Goal: Task Accomplishment & Management: Manage account settings

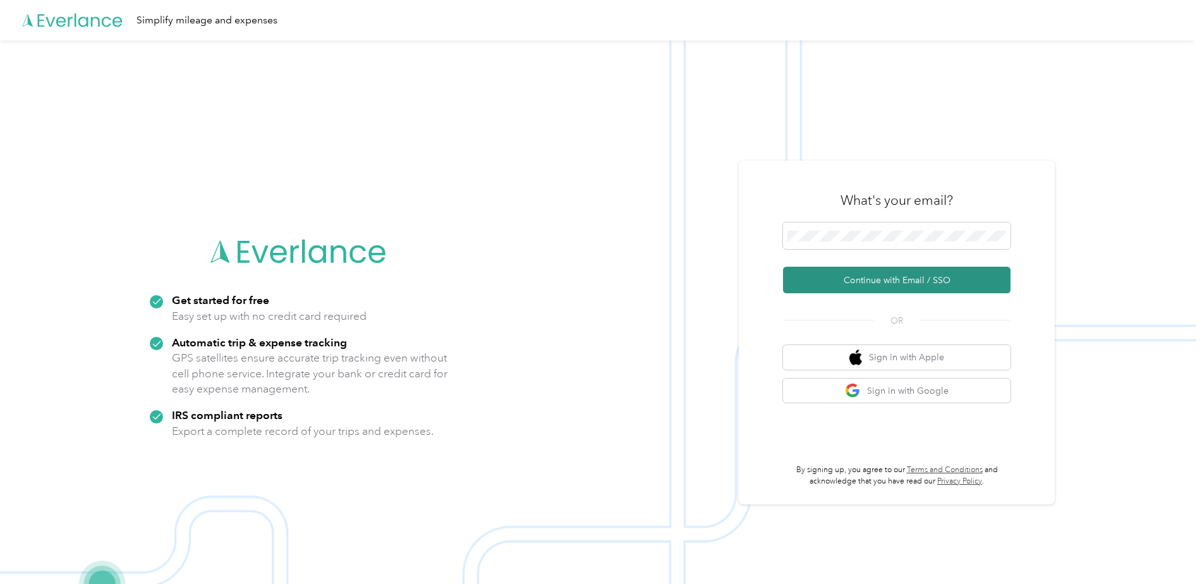
click at [841, 277] on button "Continue with Email / SSO" at bounding box center [897, 280] width 228 height 27
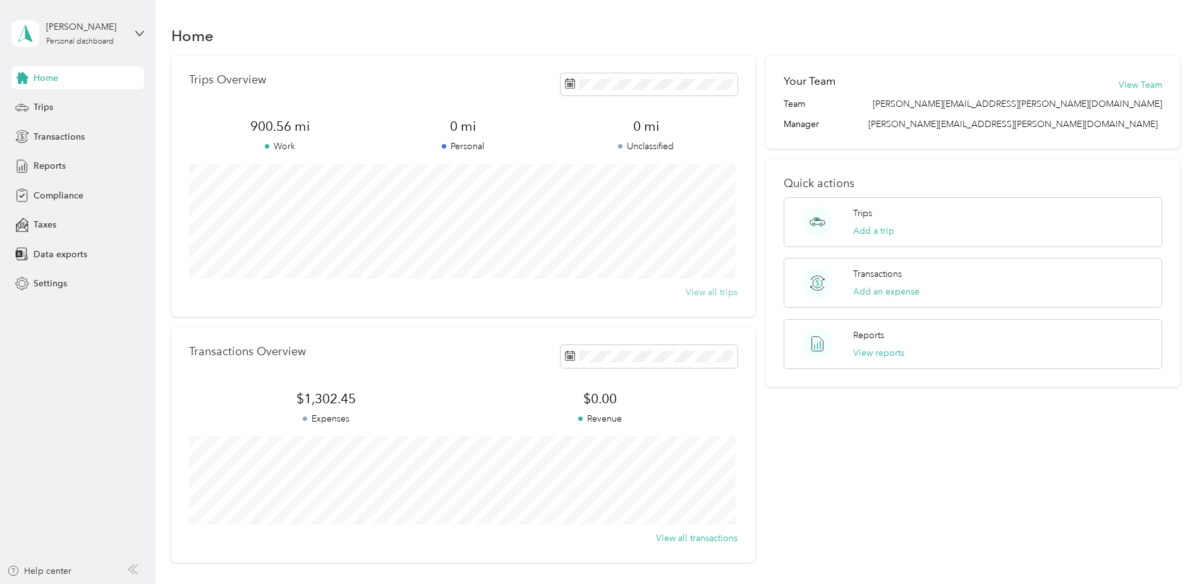
click at [704, 294] on button "View all trips" at bounding box center [712, 292] width 52 height 13
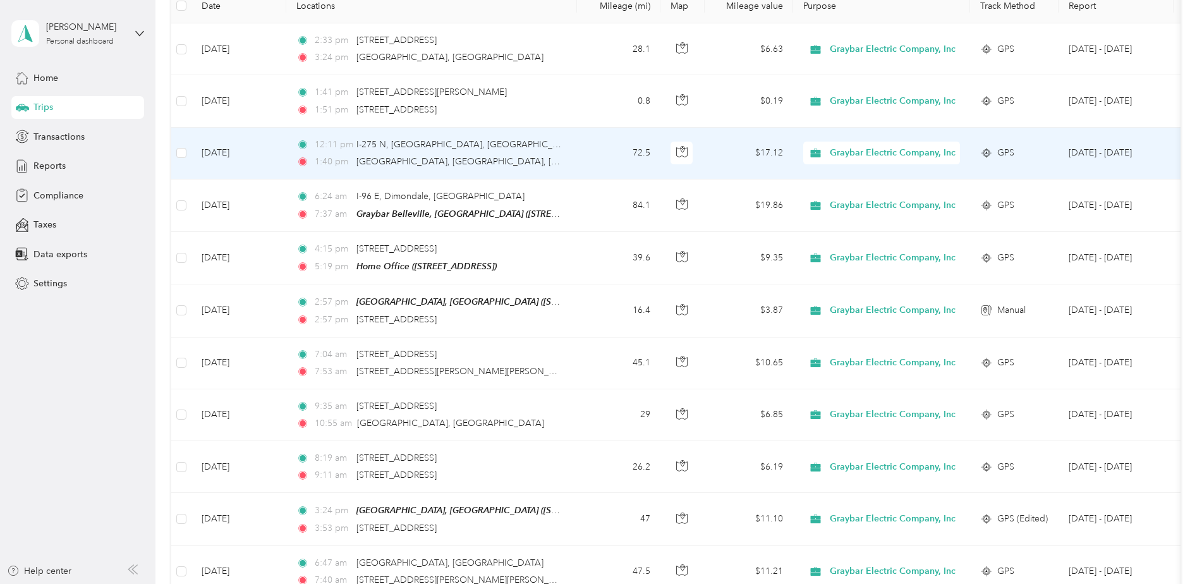
scroll to position [126, 0]
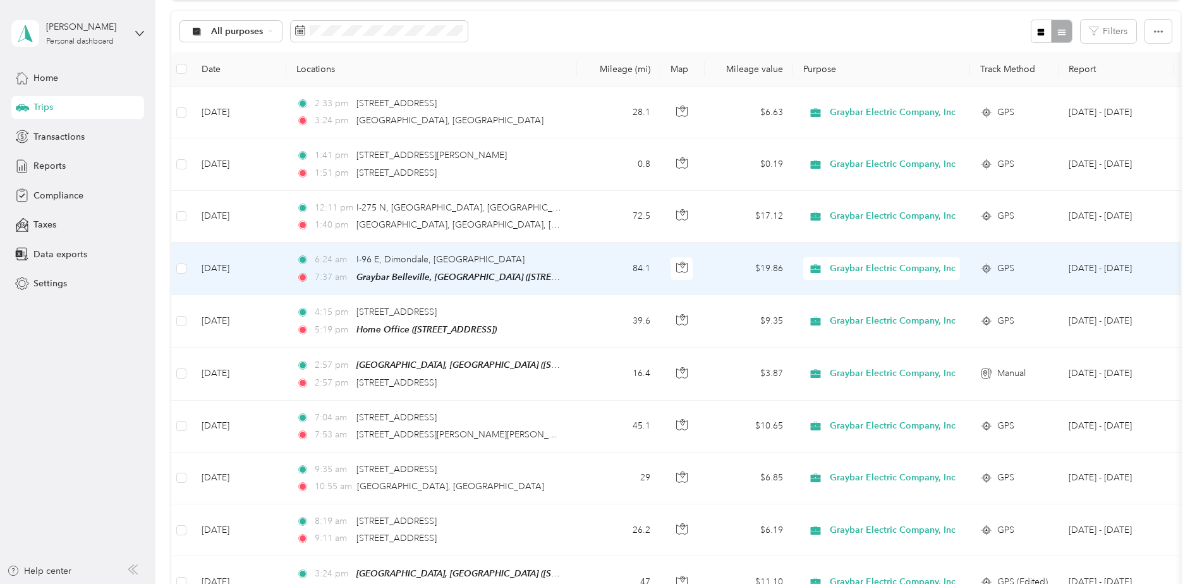
drag, startPoint x: 397, startPoint y: 259, endPoint x: 513, endPoint y: 246, distance: 116.4
click at [513, 246] on td "6:24 am I-96 E, Dimondale, MI 7:37 am Graybar Belleville, MI (8350 Haggerty Roa…" at bounding box center [431, 269] width 291 height 52
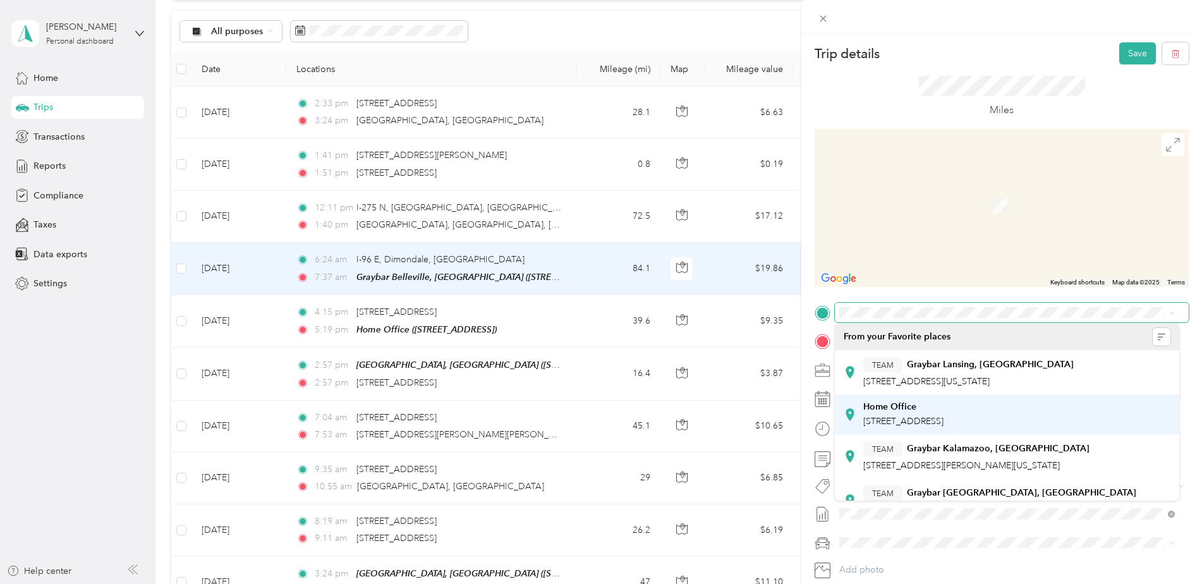
click at [944, 426] on span "10176 Looking Glass Ave, Portland, MI, United States , 48875, Portland, MI, Uni…" at bounding box center [903, 421] width 80 height 11
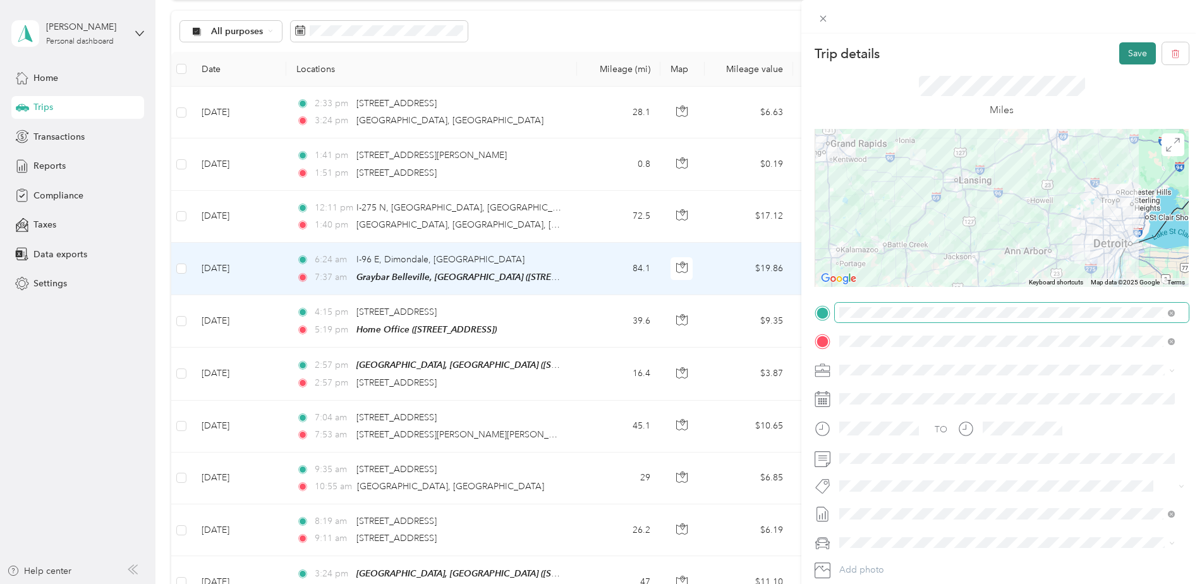
click at [1121, 51] on button "Save" at bounding box center [1137, 53] width 37 height 22
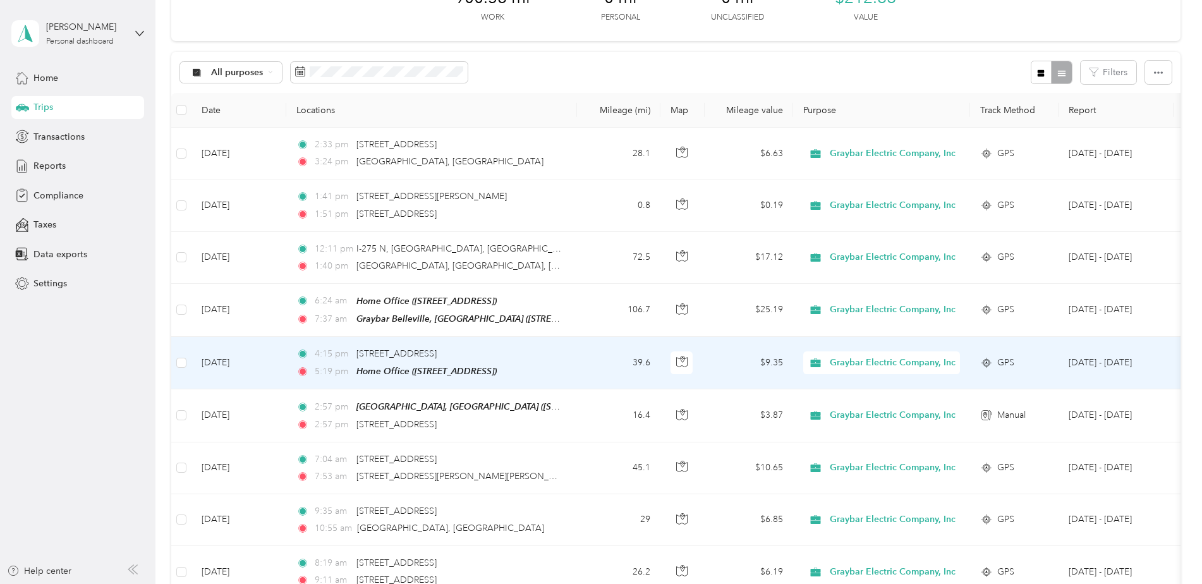
scroll to position [63, 0]
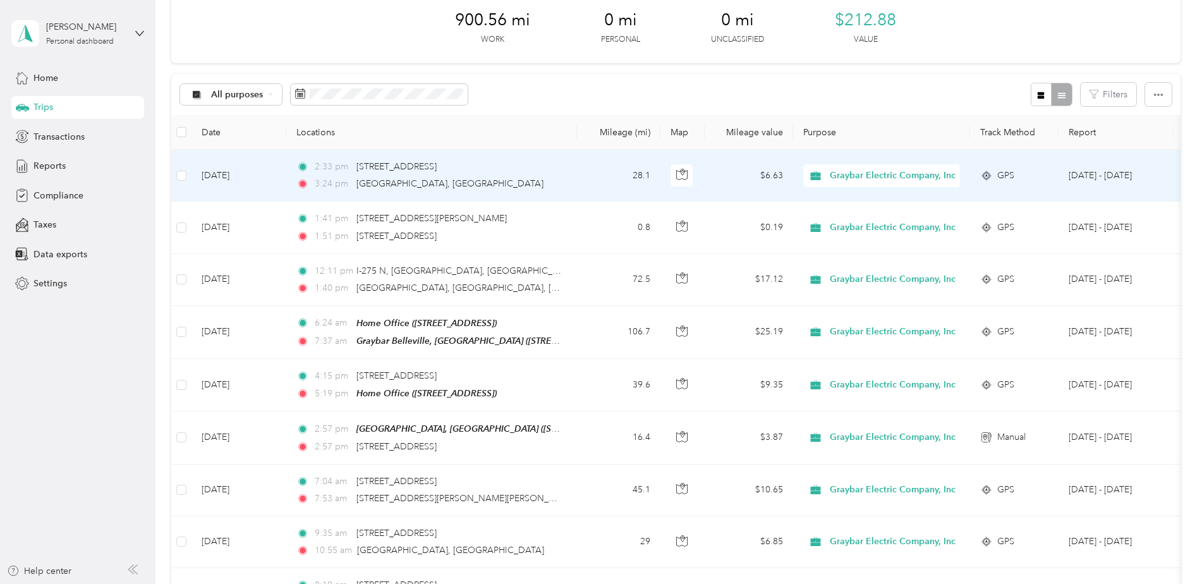
click at [497, 183] on div "3:24 pm Portland, MI" at bounding box center [428, 184] width 265 height 14
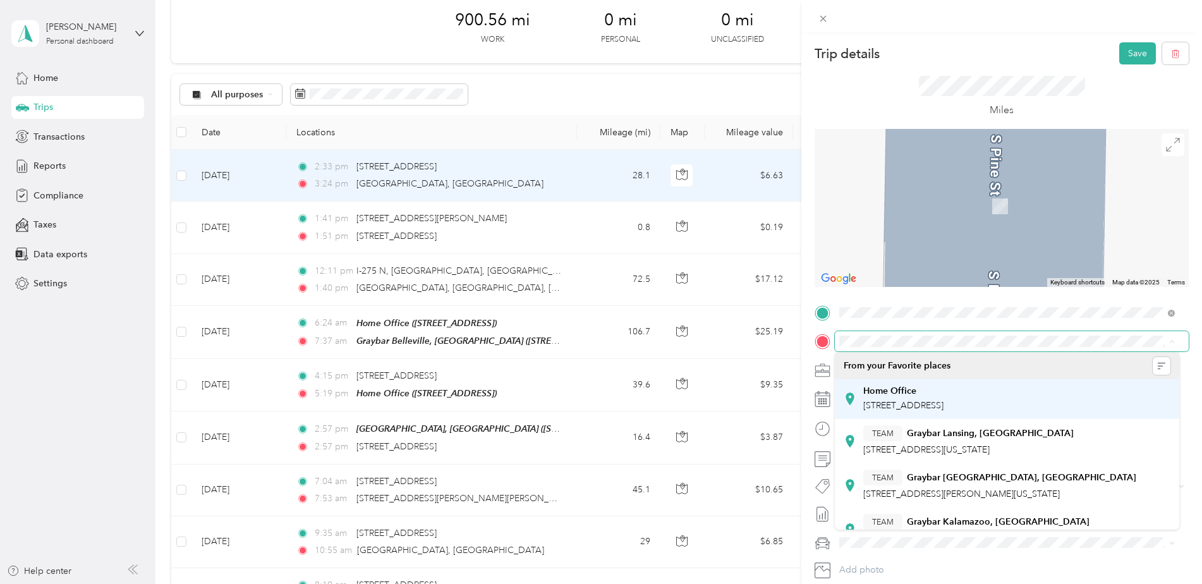
click at [944, 407] on span "10176 Looking Glass Ave, Portland, MI, United States , 48875, Portland, MI, Uni…" at bounding box center [903, 405] width 80 height 11
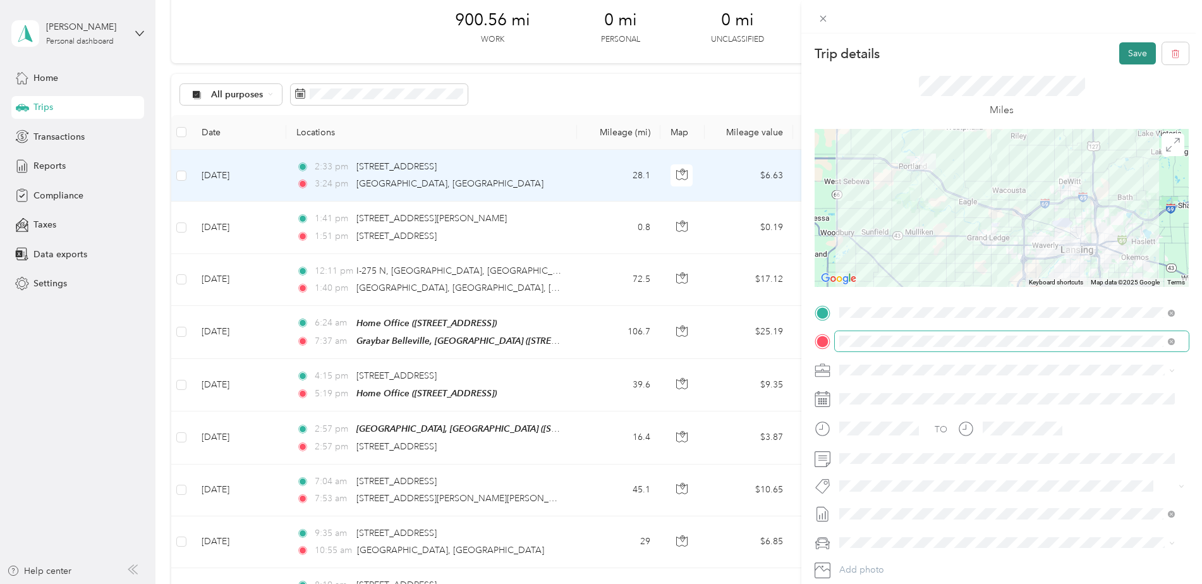
click at [1125, 44] on button "Save" at bounding box center [1137, 53] width 37 height 22
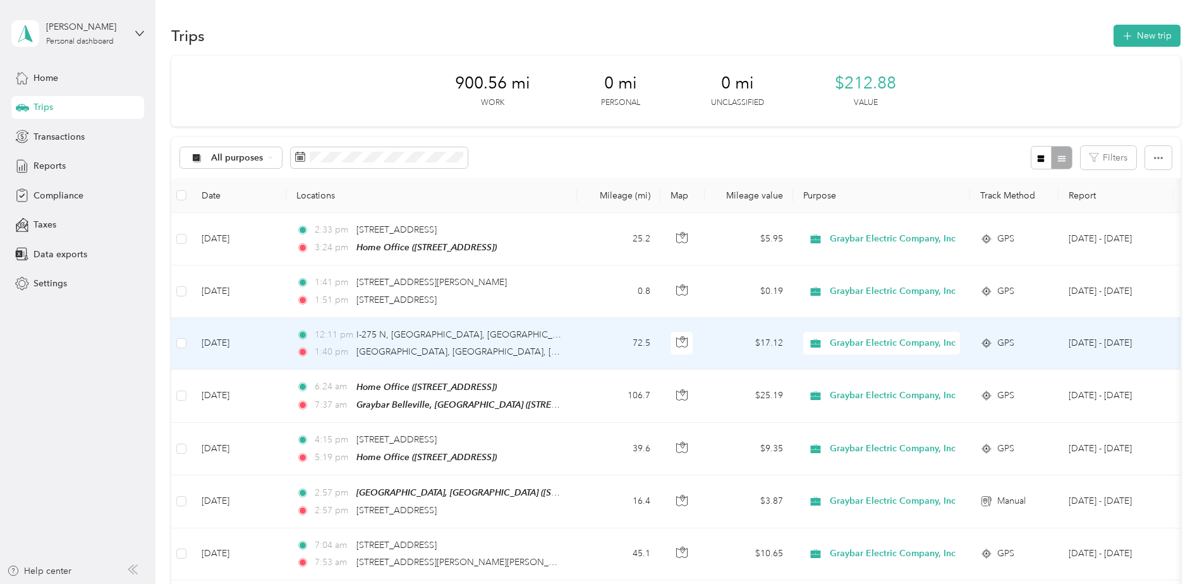
click at [555, 336] on div "12:11 pm I-275 N, Livonia, MI" at bounding box center [428, 335] width 265 height 14
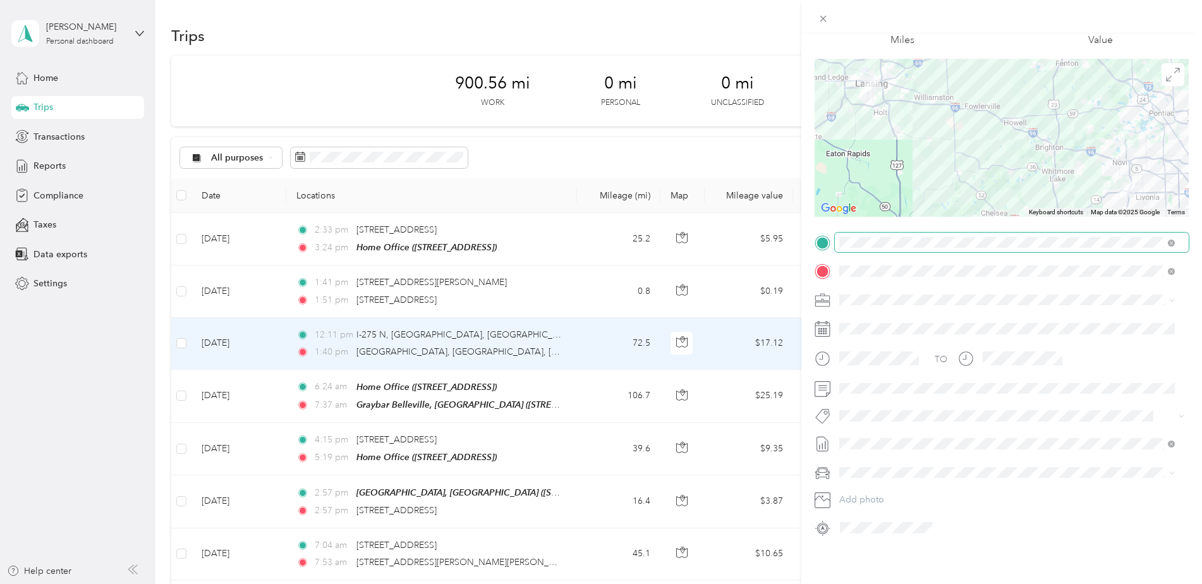
scroll to position [80, 0]
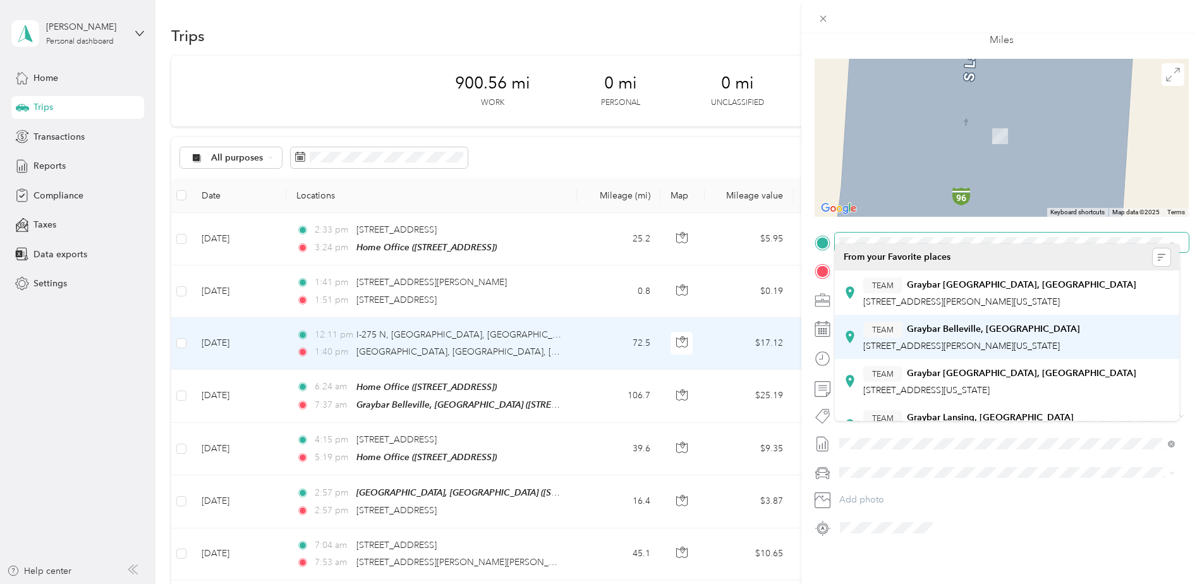
click at [972, 346] on span "8350 Haggerty Road, 48111, Belleville, Michigan" at bounding box center [961, 346] width 197 height 11
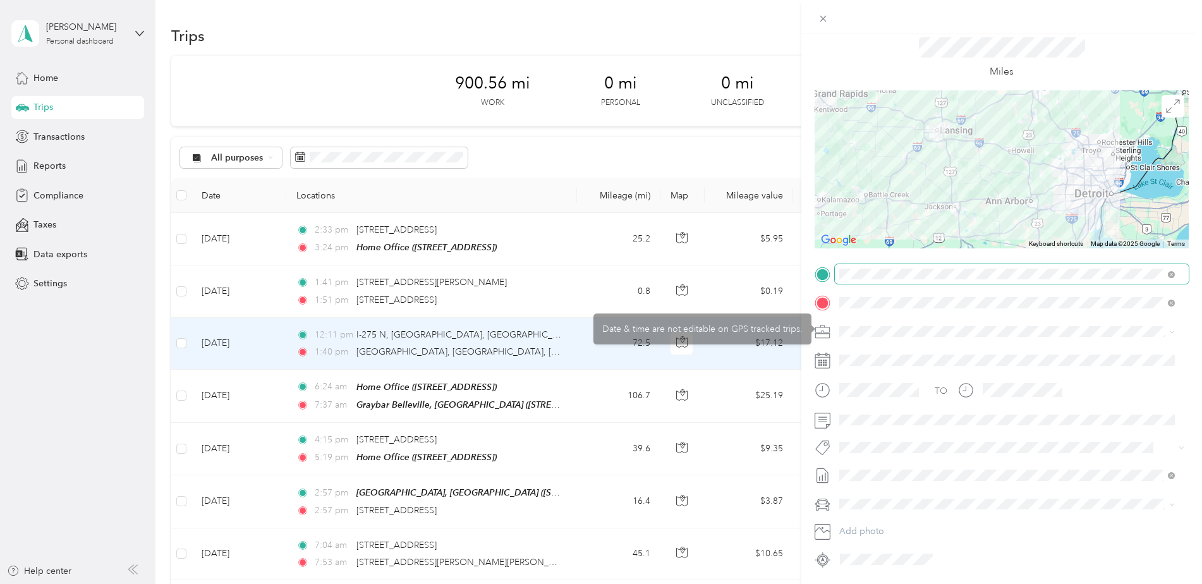
scroll to position [0, 0]
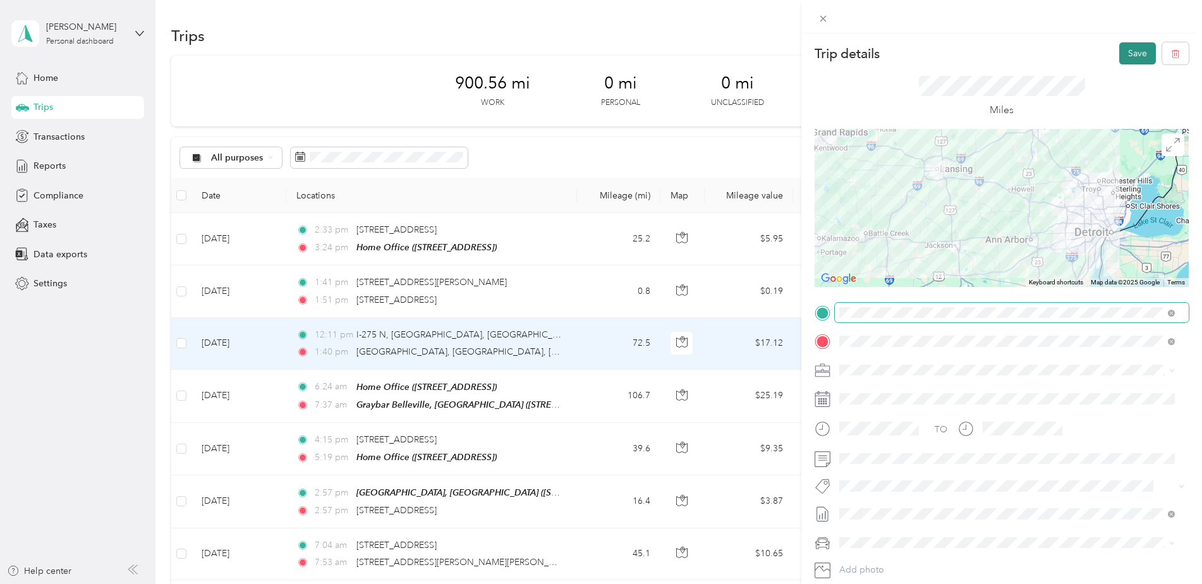
click at [1125, 51] on button "Save" at bounding box center [1137, 53] width 37 height 22
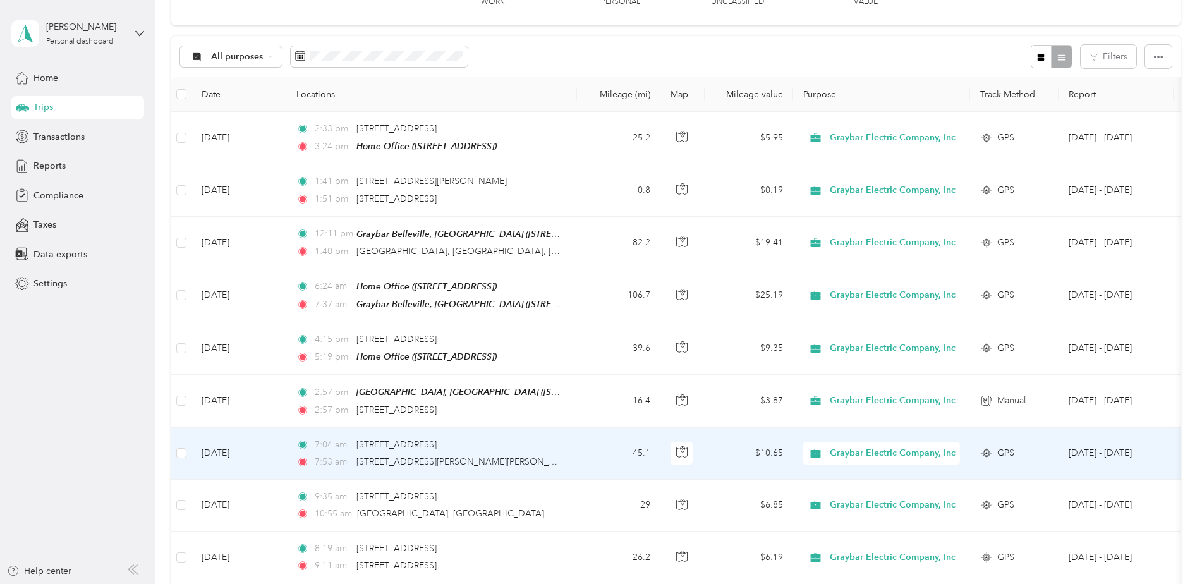
scroll to position [126, 0]
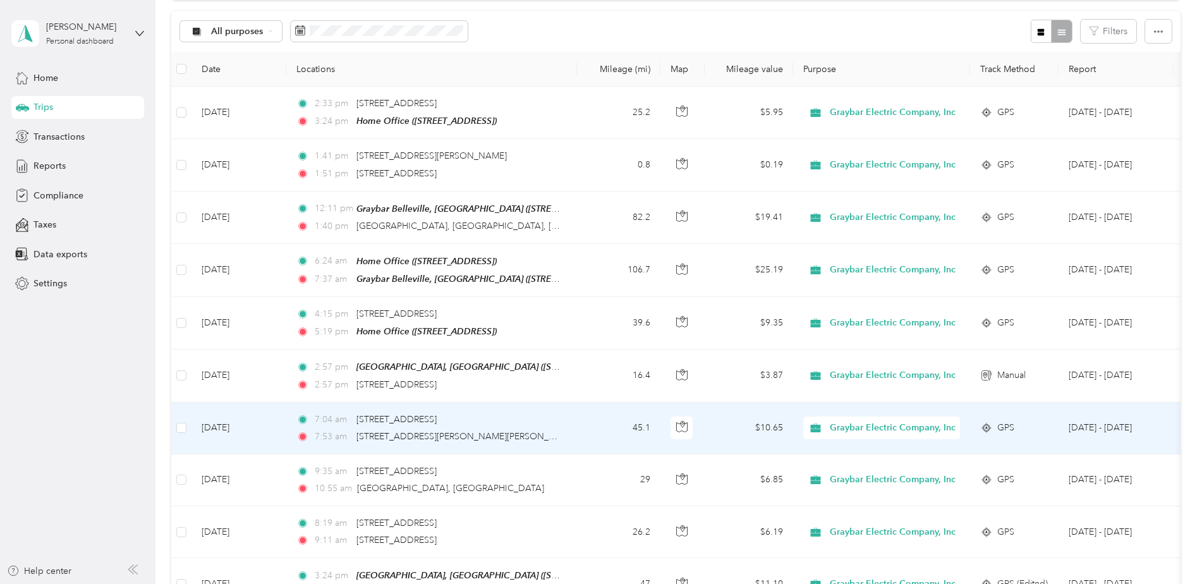
click at [560, 425] on div "7:04 am 718 W Grand River Ave, Portland, MI 7:53 am 2204 Turner Ave NW, Walker,…" at bounding box center [428, 428] width 265 height 31
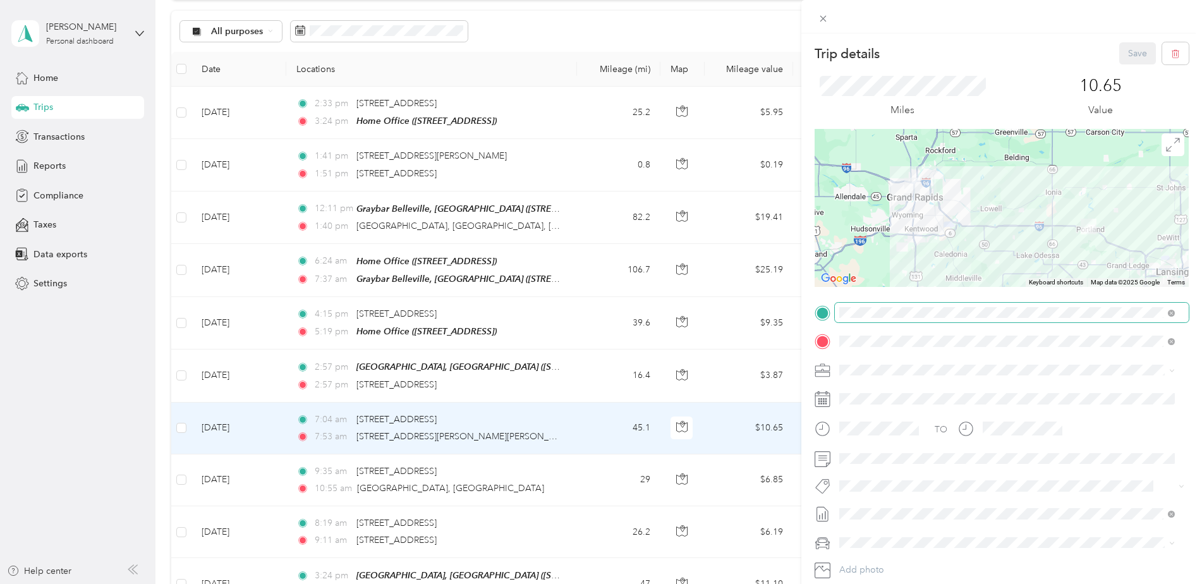
click at [1170, 317] on span at bounding box center [1171, 312] width 7 height 11
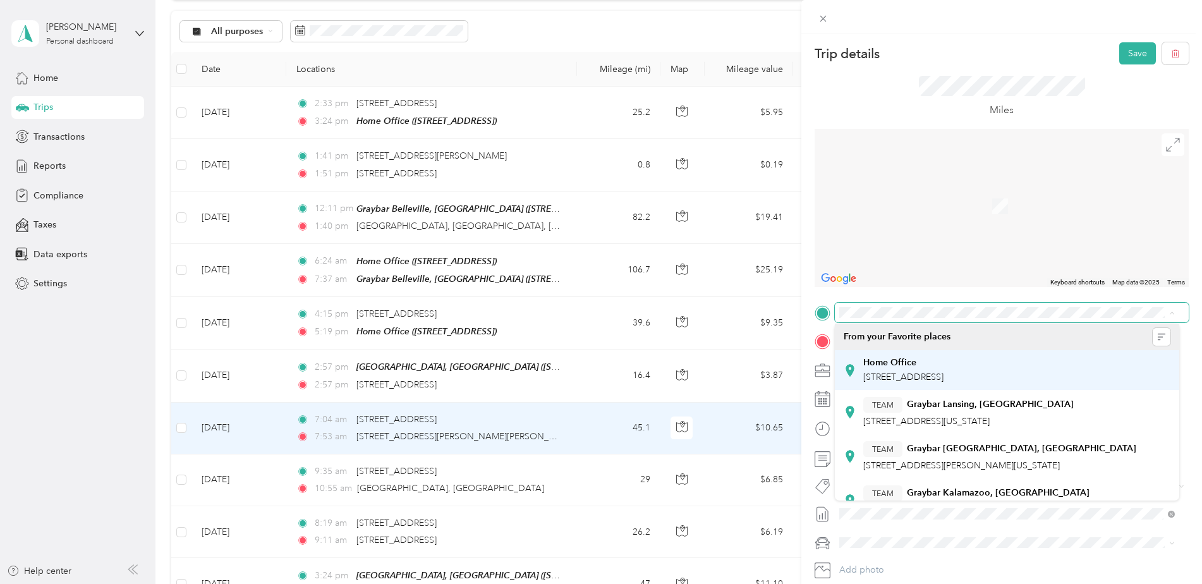
click at [944, 376] on span "10176 Looking Glass Ave, Portland, MI, United States , 48875, Portland, MI, Uni…" at bounding box center [903, 377] width 80 height 11
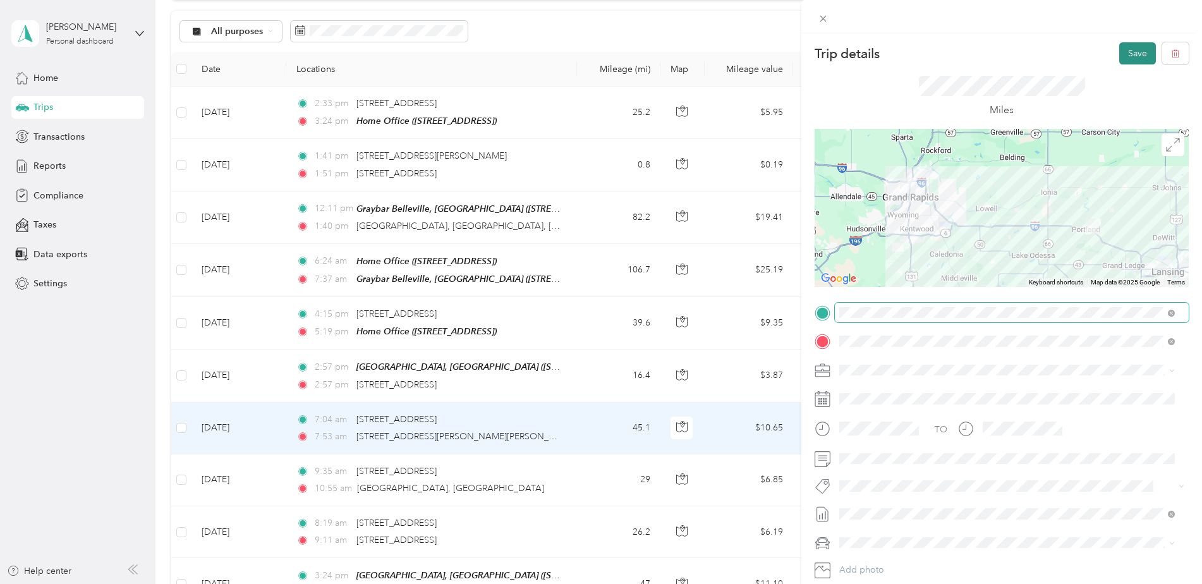
click at [1128, 59] on button "Save" at bounding box center [1137, 53] width 37 height 22
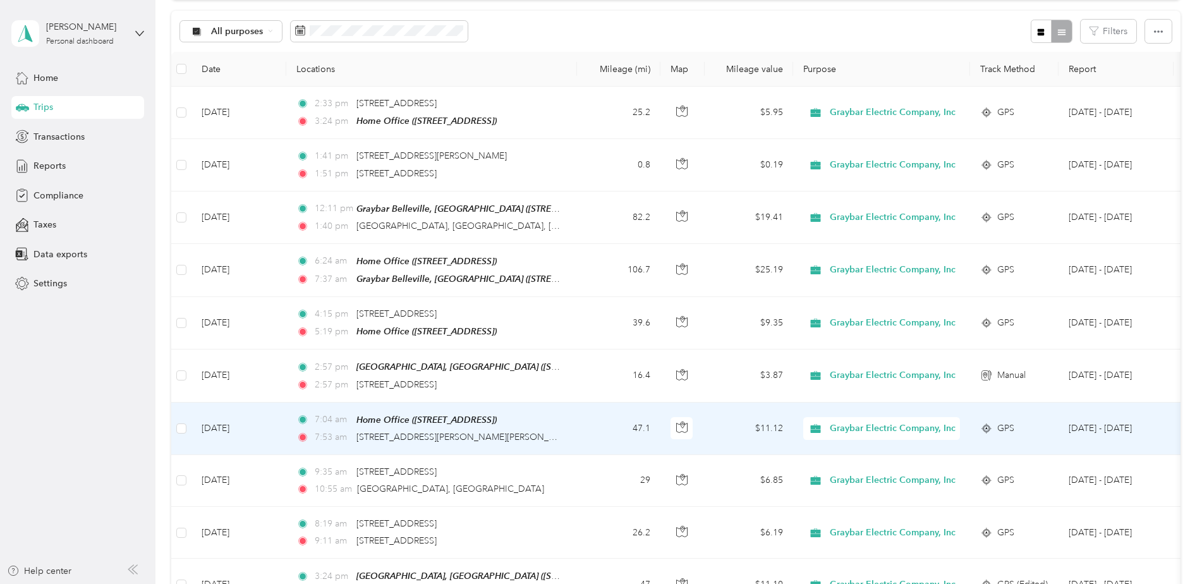
scroll to position [190, 0]
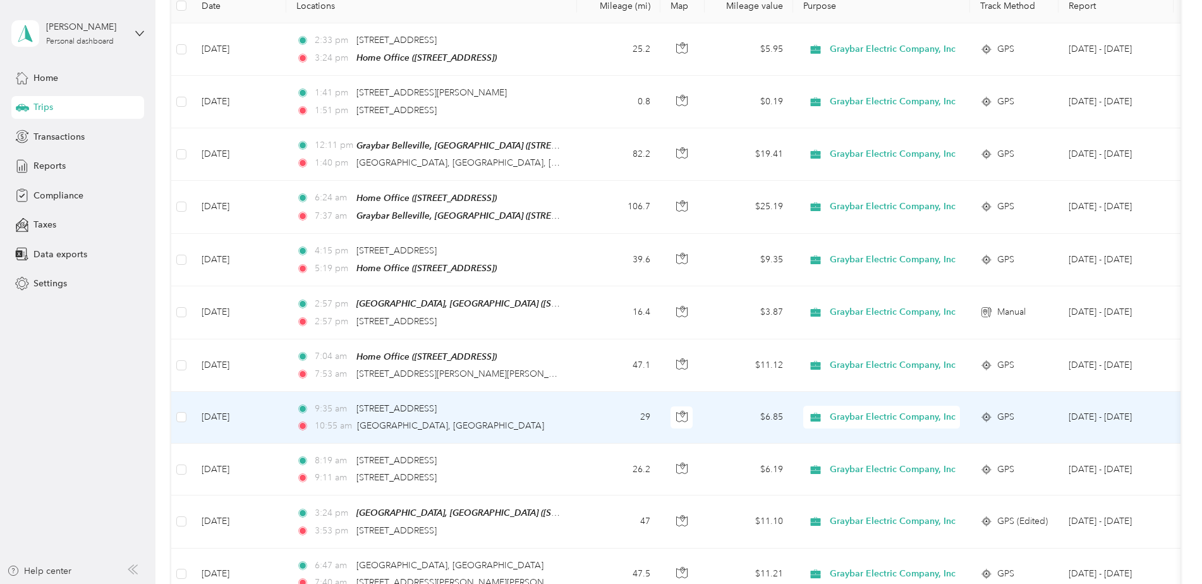
click at [598, 415] on td "29" at bounding box center [618, 418] width 83 height 52
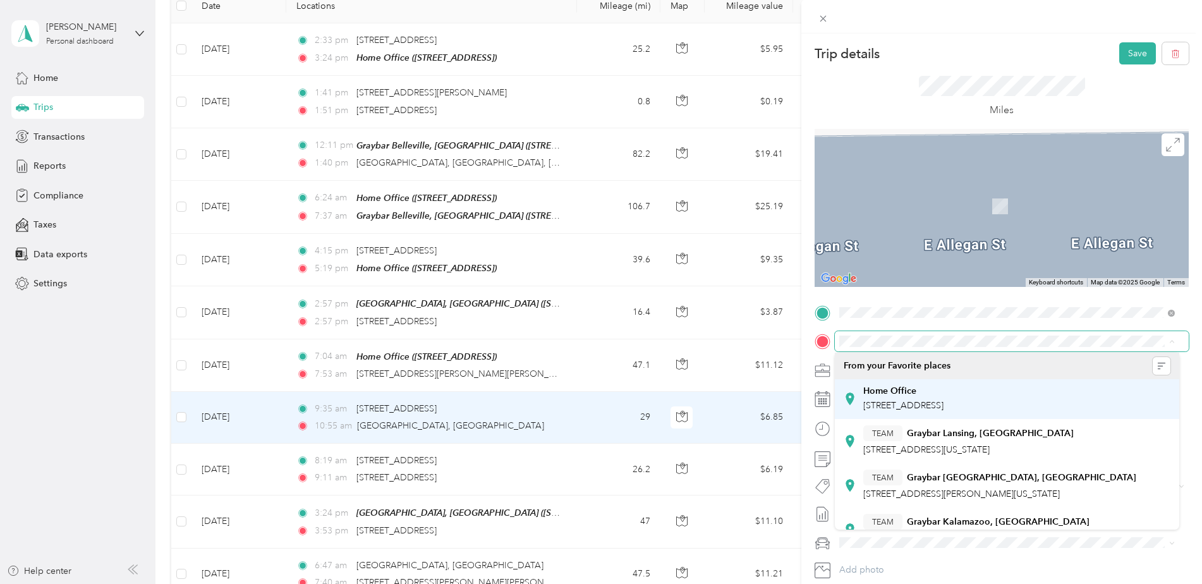
click at [944, 395] on div "Home Office" at bounding box center [903, 391] width 80 height 11
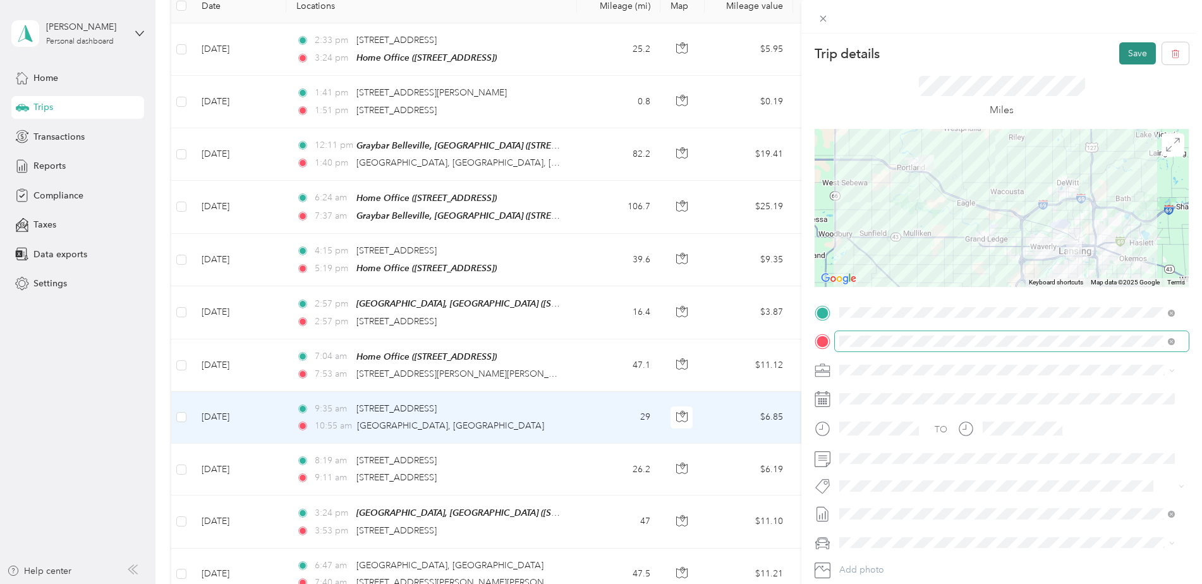
click at [1126, 51] on button "Save" at bounding box center [1137, 53] width 37 height 22
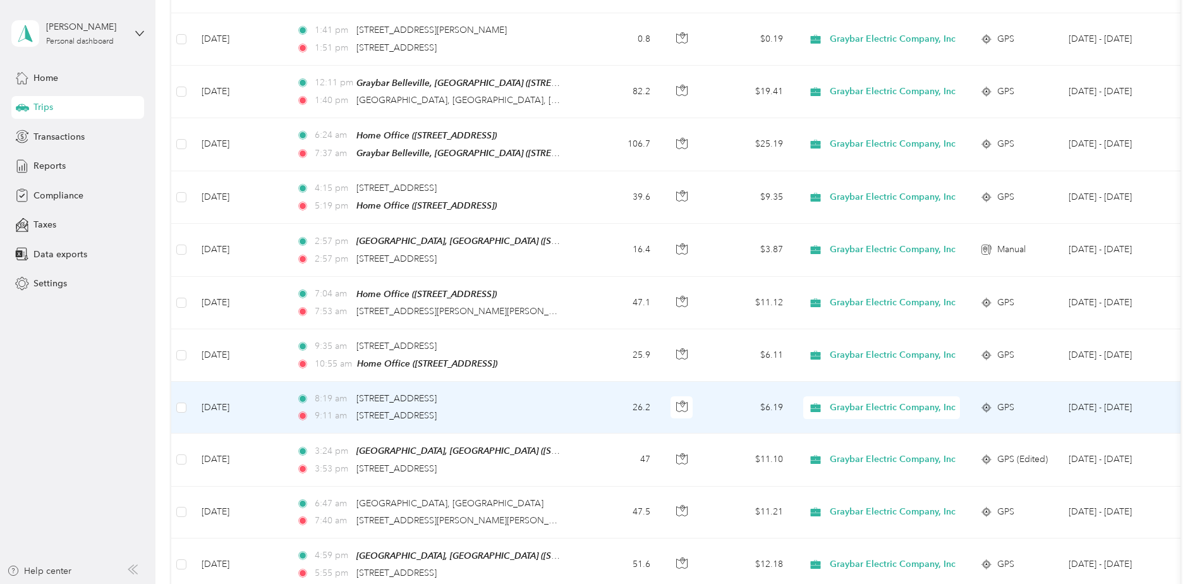
scroll to position [253, 0]
click at [594, 394] on td "26.2" at bounding box center [618, 407] width 83 height 52
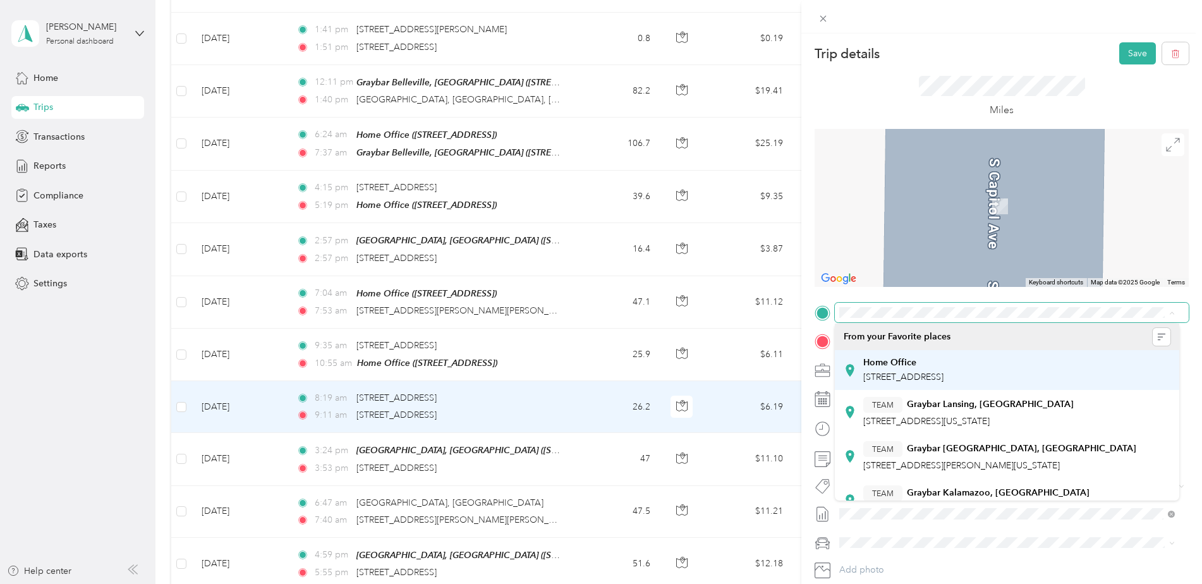
click at [944, 384] on div "Home Office 10176 Looking Glass Ave, Portland, MI, United States , 48875, Portl…" at bounding box center [903, 370] width 80 height 27
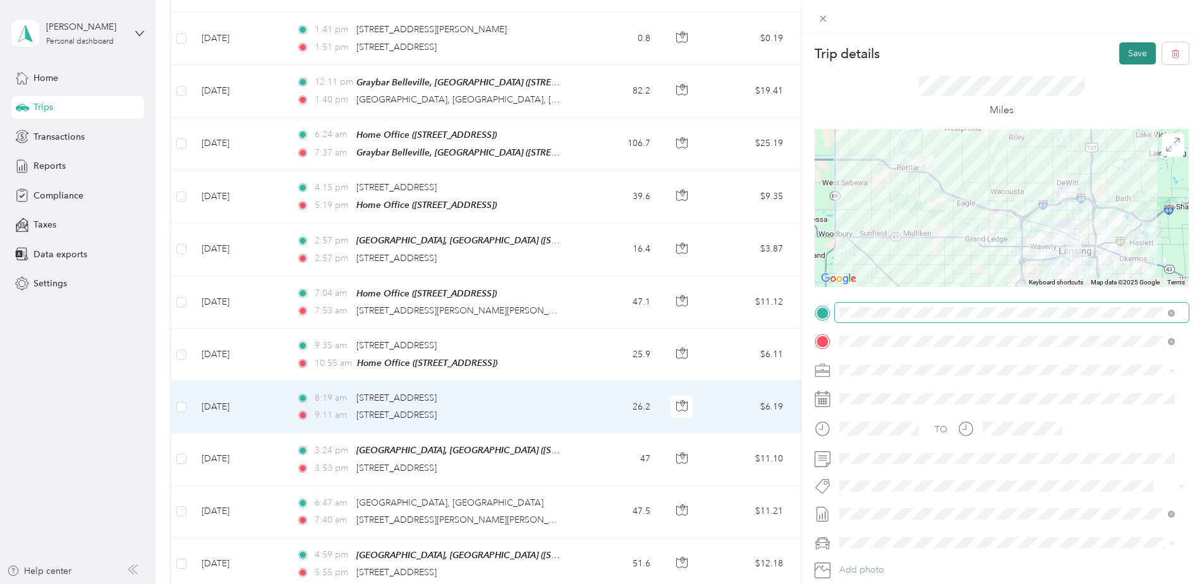
click at [1121, 61] on button "Save" at bounding box center [1137, 53] width 37 height 22
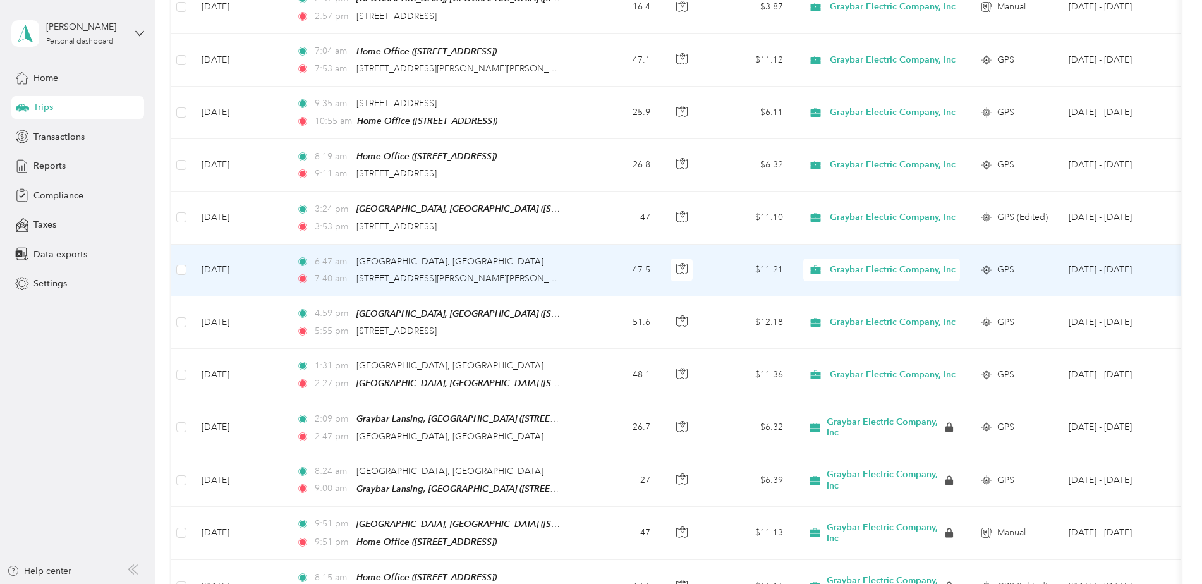
scroll to position [506, 0]
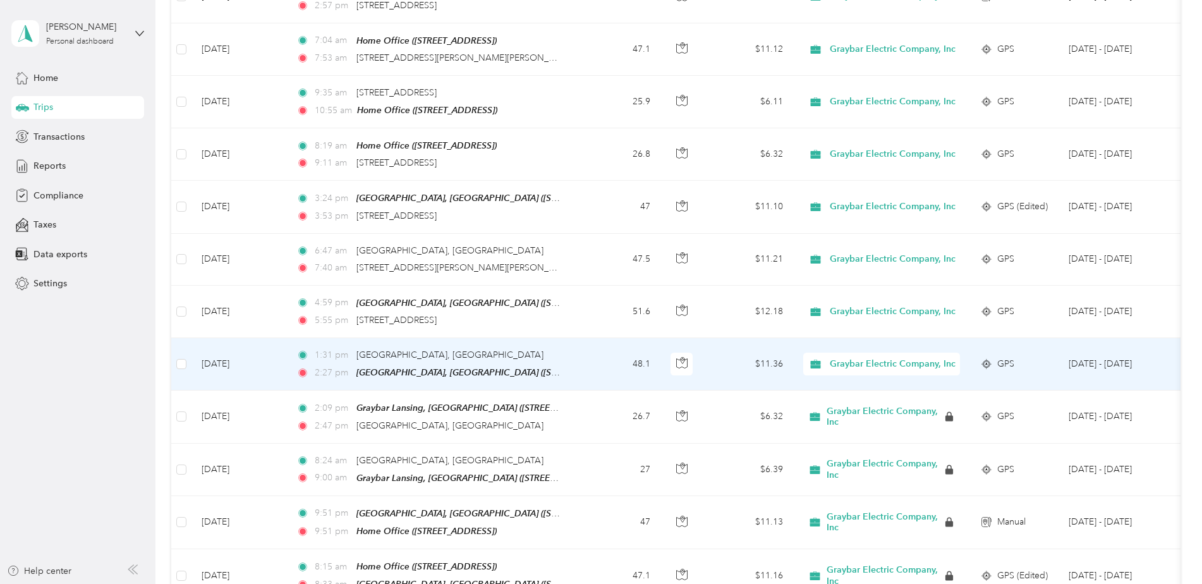
click at [591, 344] on td "48.1" at bounding box center [618, 364] width 83 height 52
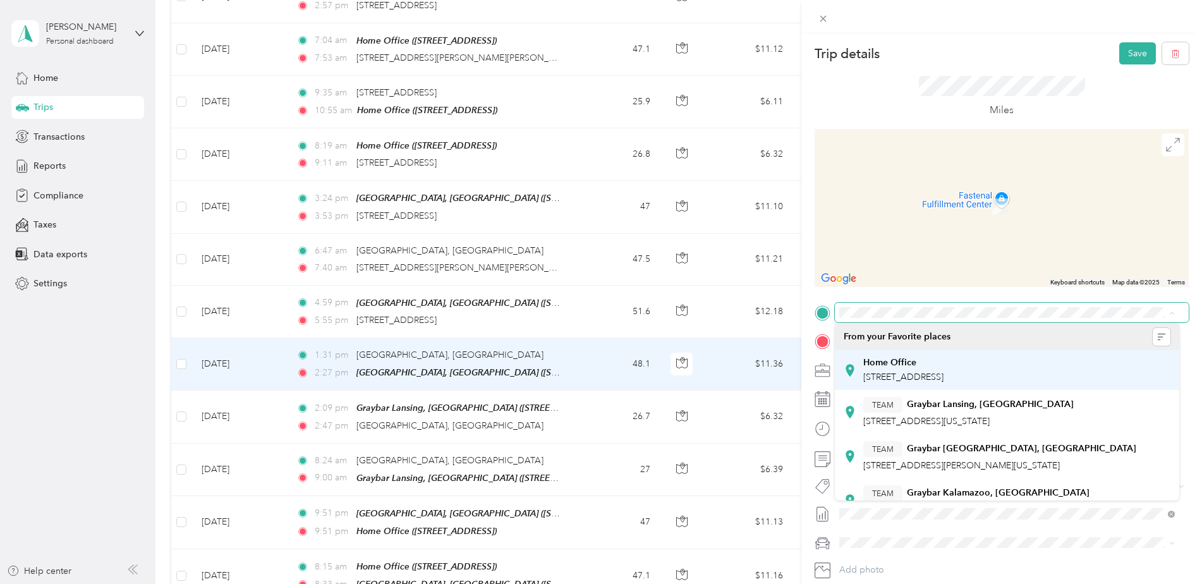
click at [944, 373] on span "10176 Looking Glass Ave, Portland, MI, United States , 48875, Portland, MI, Uni…" at bounding box center [903, 377] width 80 height 11
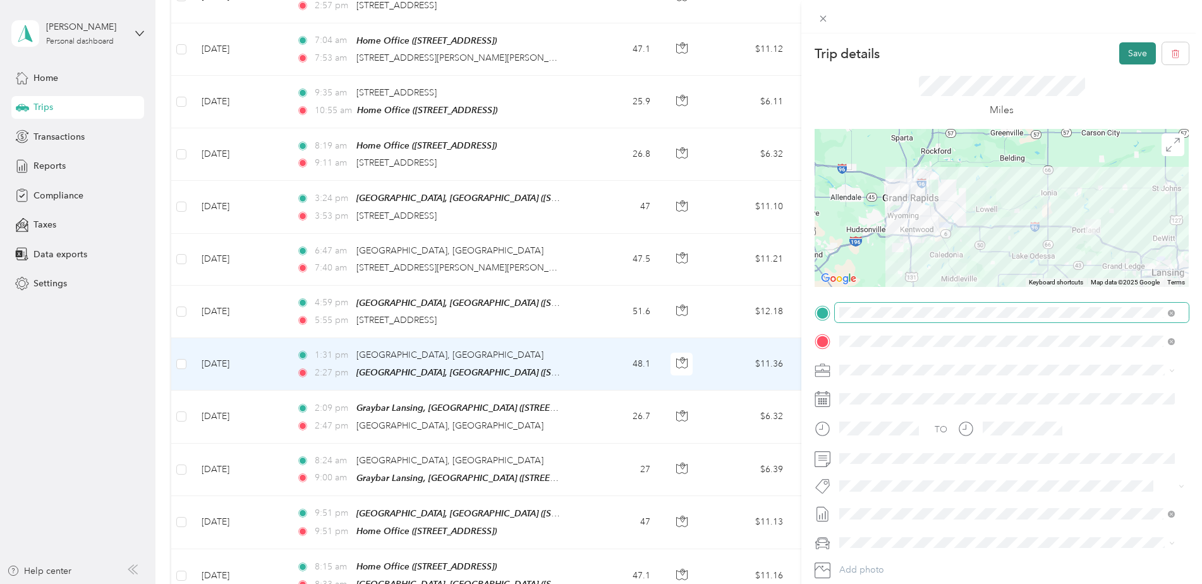
click at [1121, 58] on button "Save" at bounding box center [1137, 53] width 37 height 22
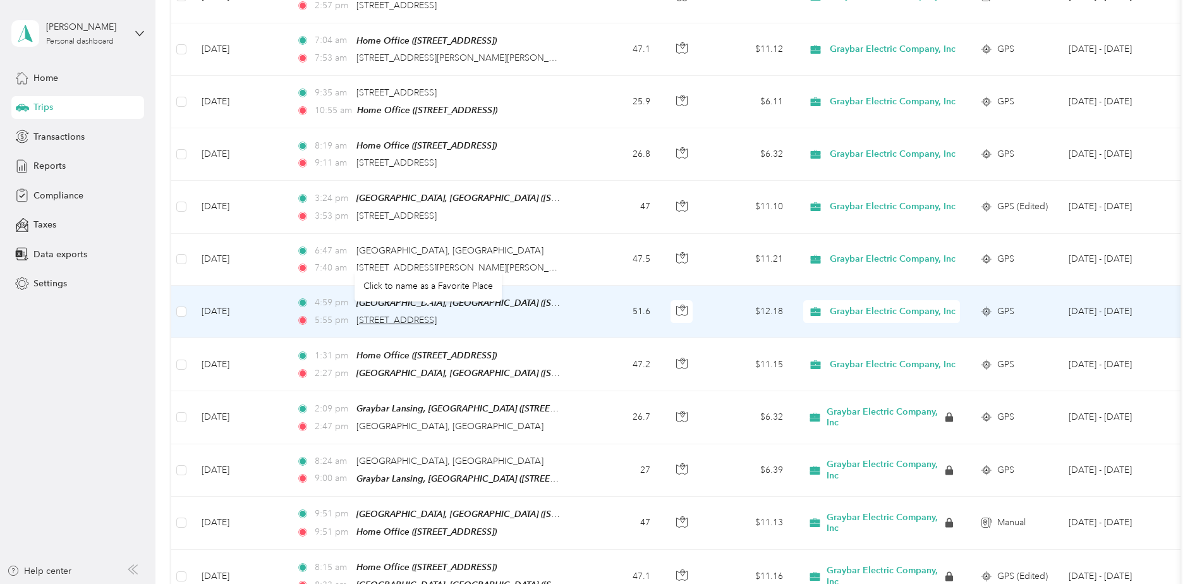
click at [437, 316] on span "500 W Grand River Ave, Portland, MI" at bounding box center [397, 320] width 80 height 11
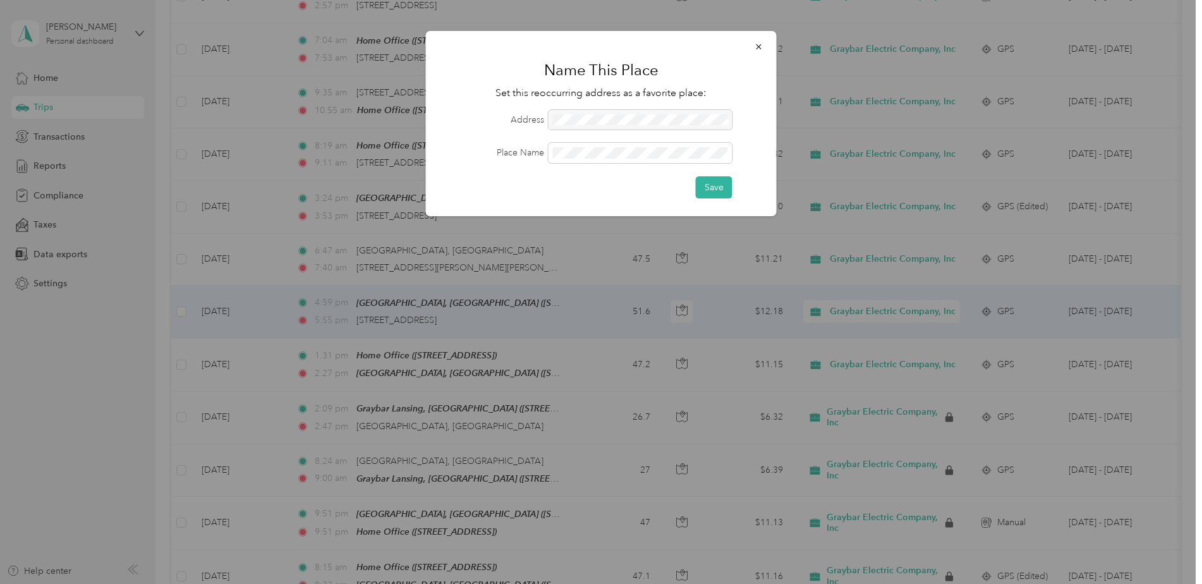
click at [580, 315] on div at bounding box center [601, 292] width 1202 height 584
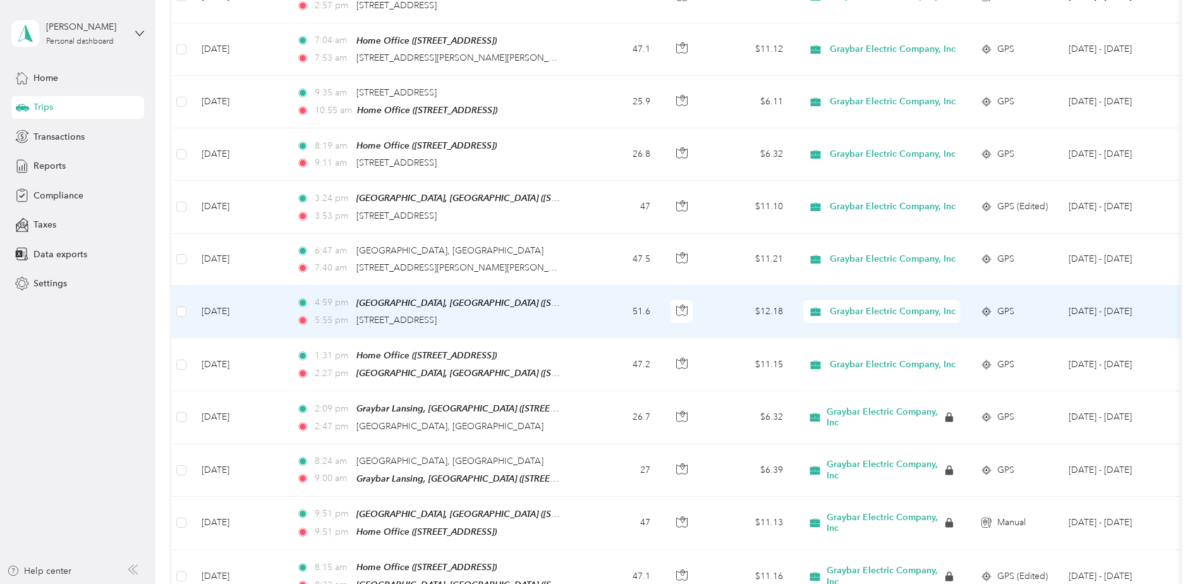
click at [587, 305] on td "51.6" at bounding box center [618, 312] width 83 height 52
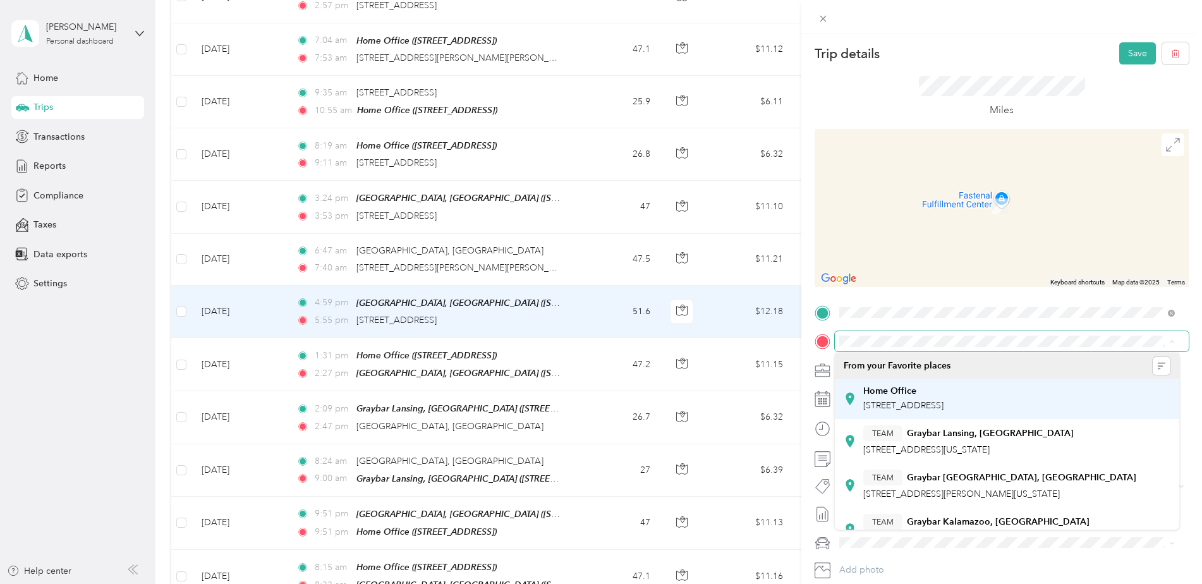
click at [944, 406] on span "10176 Looking Glass Ave, Portland, MI, United States , 48875, Portland, MI, Uni…" at bounding box center [903, 405] width 80 height 11
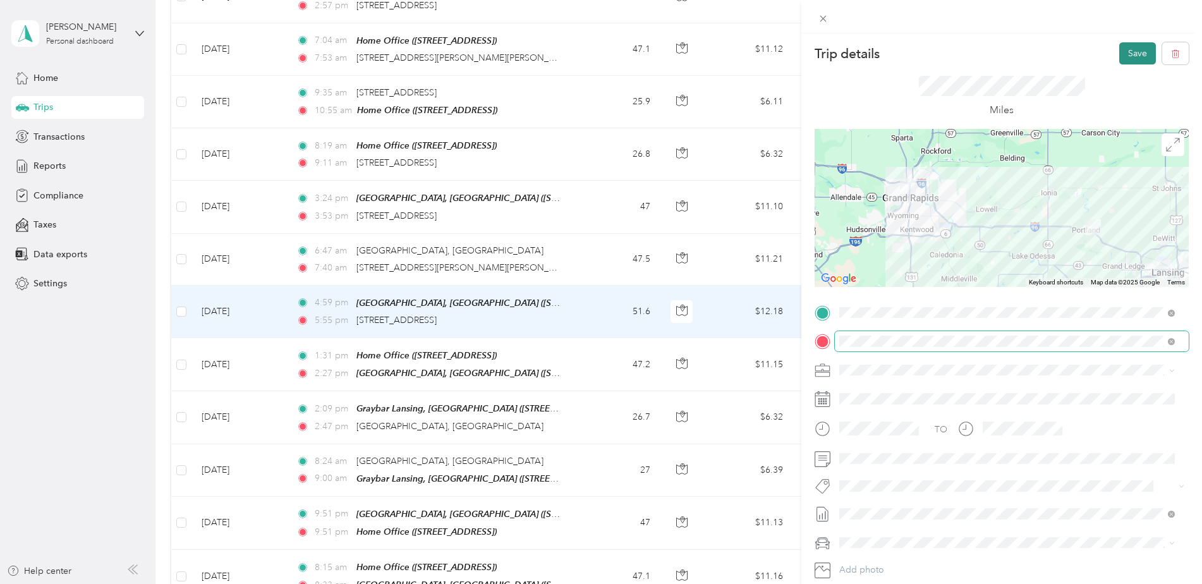
click at [1132, 55] on button "Save" at bounding box center [1137, 53] width 37 height 22
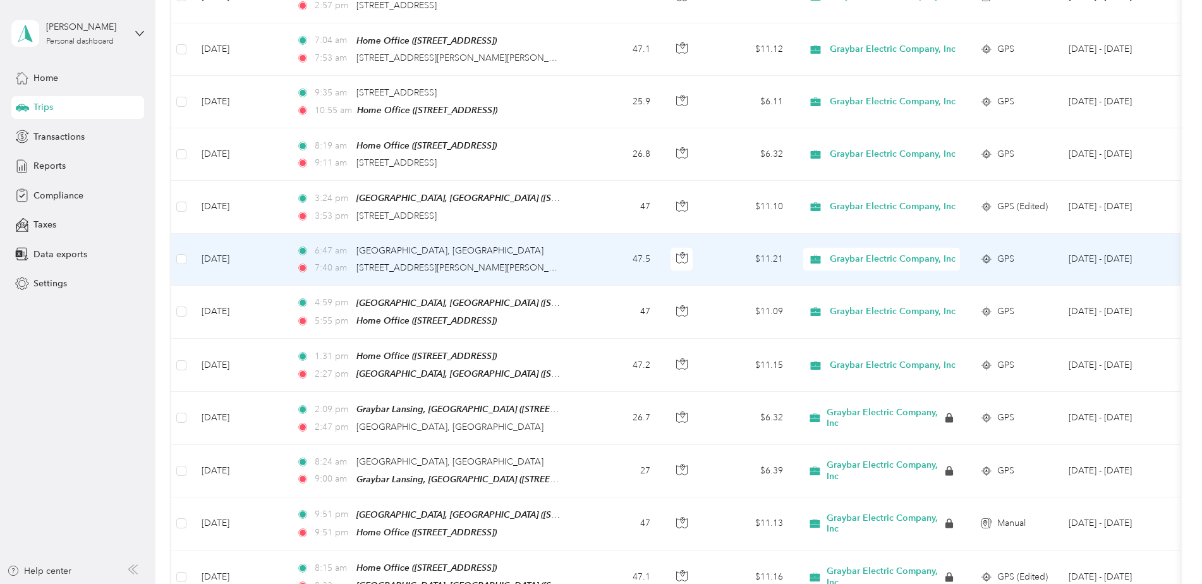
click at [563, 236] on td "6:47 am Portland, MI 7:40 am 2204 Turner Ave NW, Walker, MI" at bounding box center [431, 260] width 291 height 52
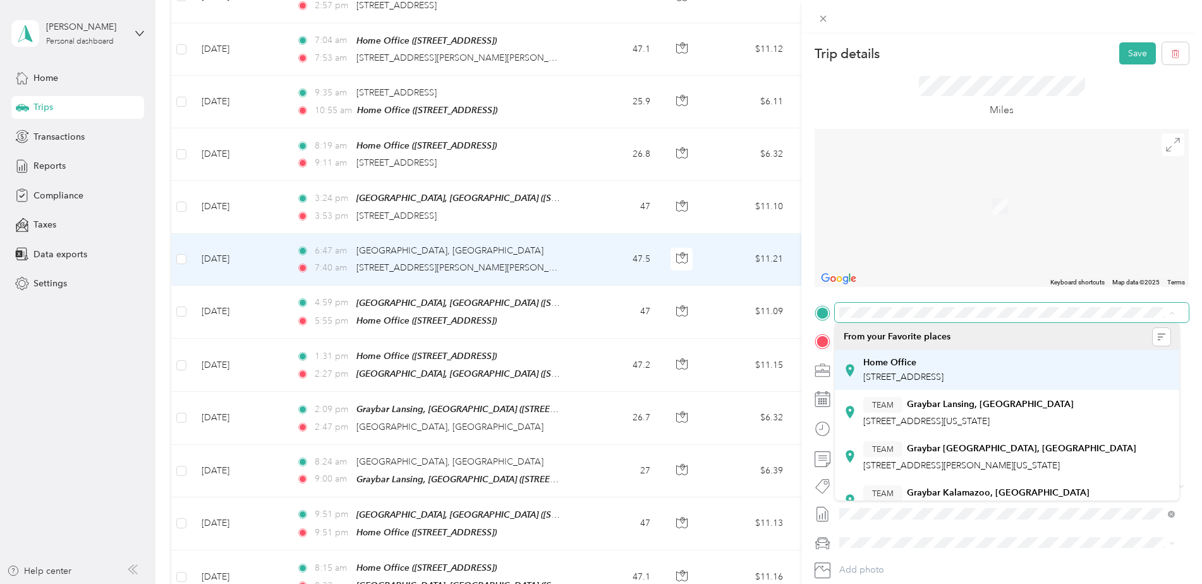
click at [944, 377] on span "10176 Looking Glass Ave, Portland, MI, United States , 48875, Portland, MI, Uni…" at bounding box center [903, 377] width 80 height 11
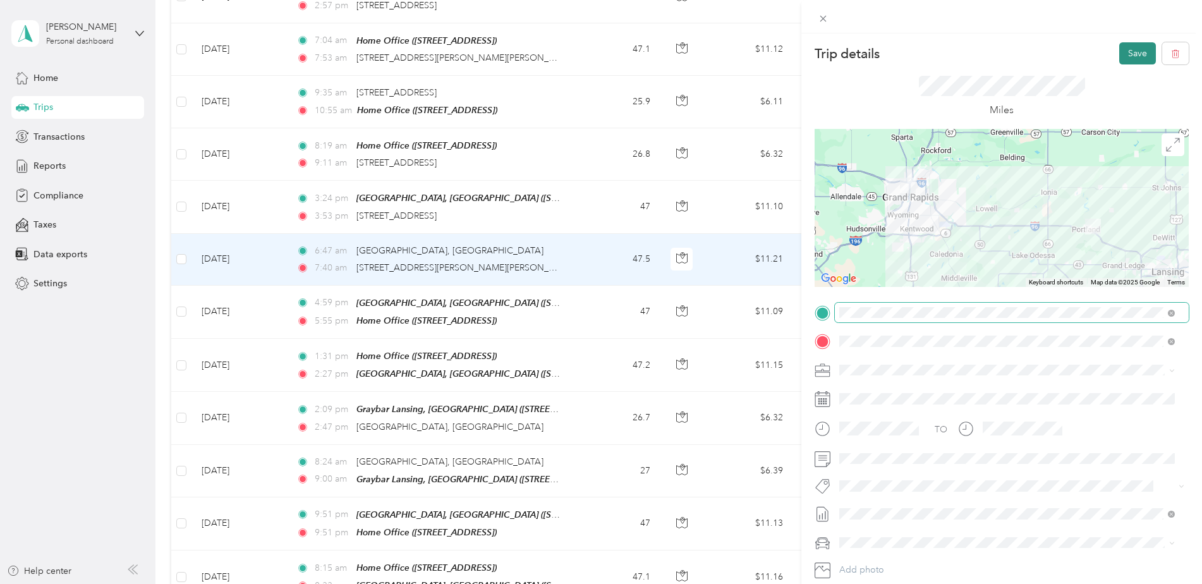
click at [1124, 54] on button "Save" at bounding box center [1137, 53] width 37 height 22
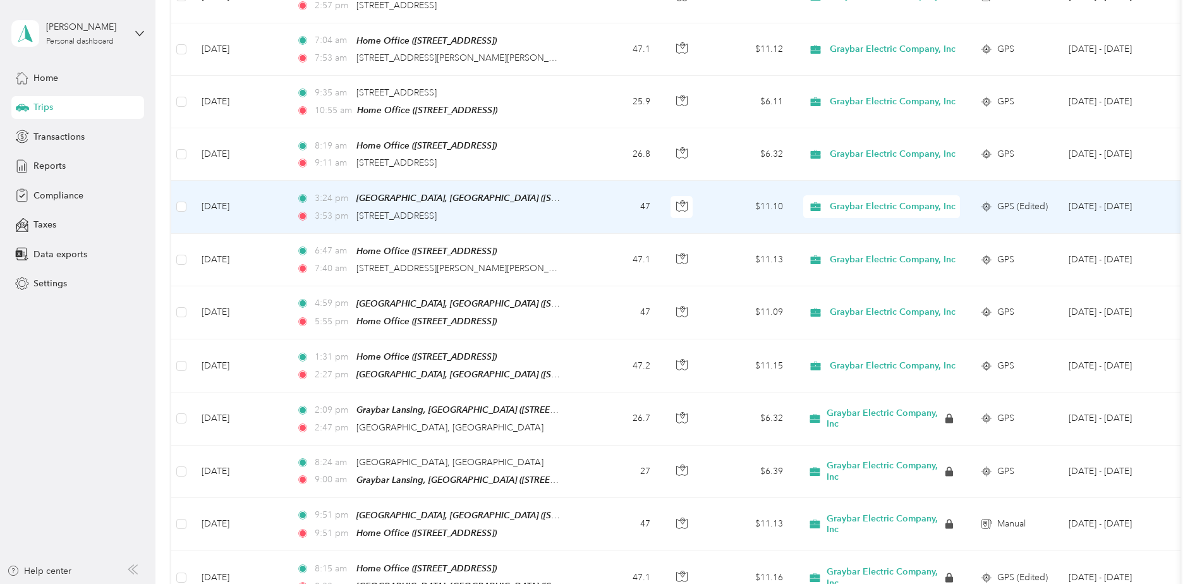
click at [587, 209] on td "47" at bounding box center [618, 207] width 83 height 52
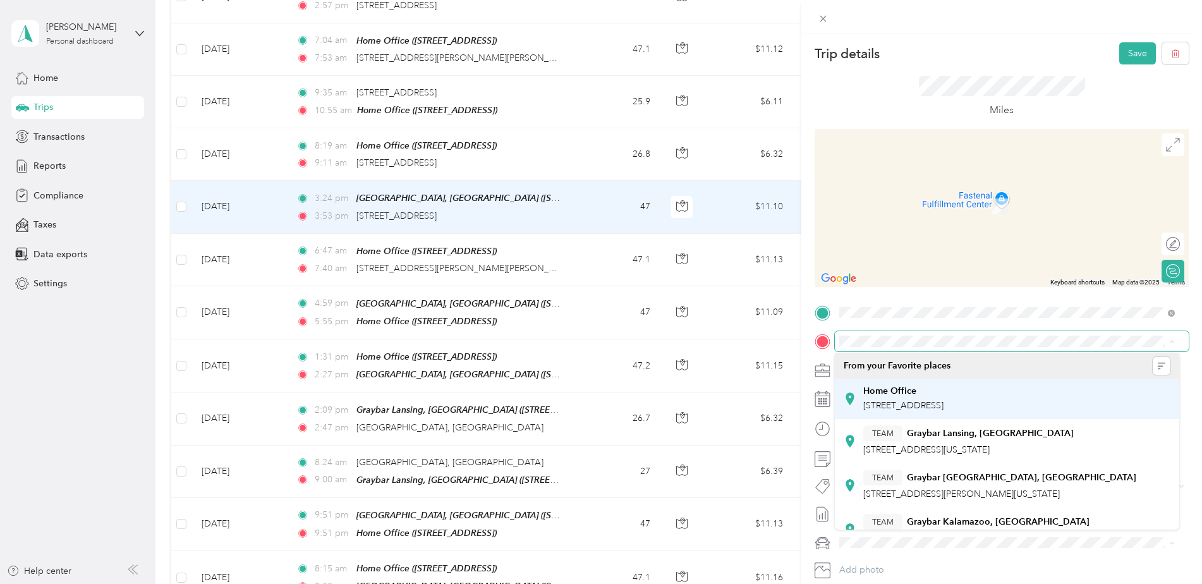
click at [944, 404] on span "10176 Looking Glass Ave, Portland, MI, United States , 48875, Portland, MI, Uni…" at bounding box center [903, 405] width 80 height 11
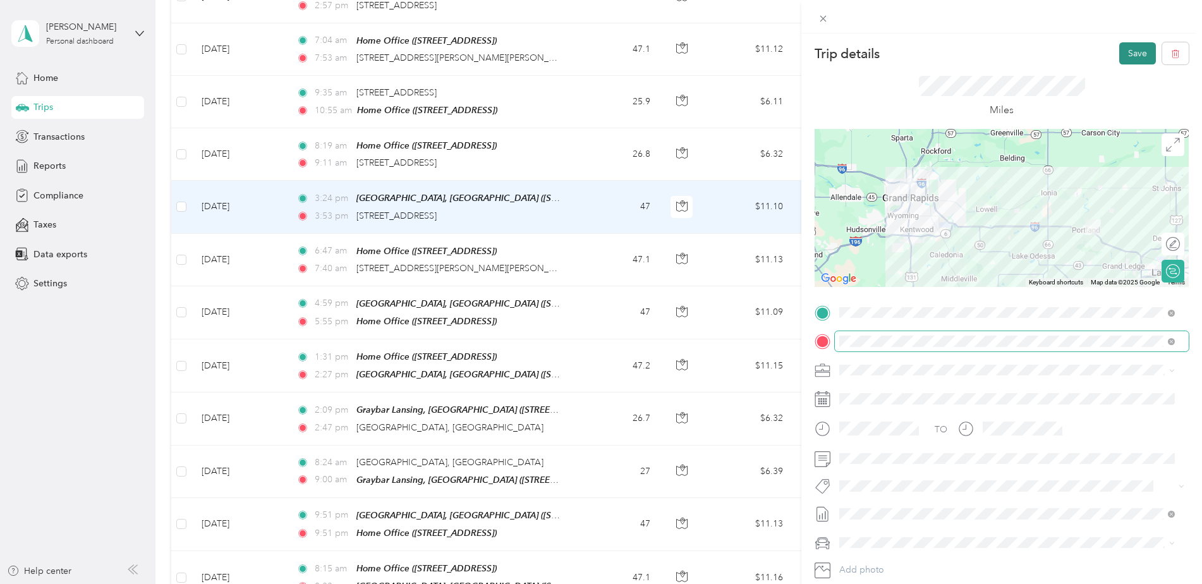
click at [1133, 56] on button "Save" at bounding box center [1137, 53] width 37 height 22
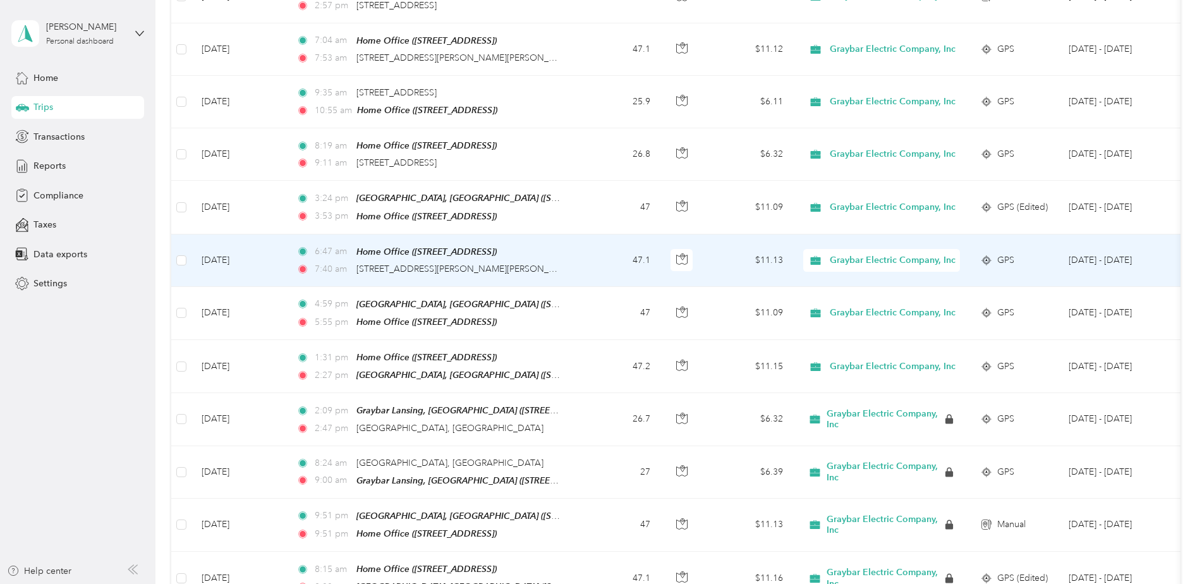
click at [578, 259] on td "47.1" at bounding box center [618, 261] width 83 height 52
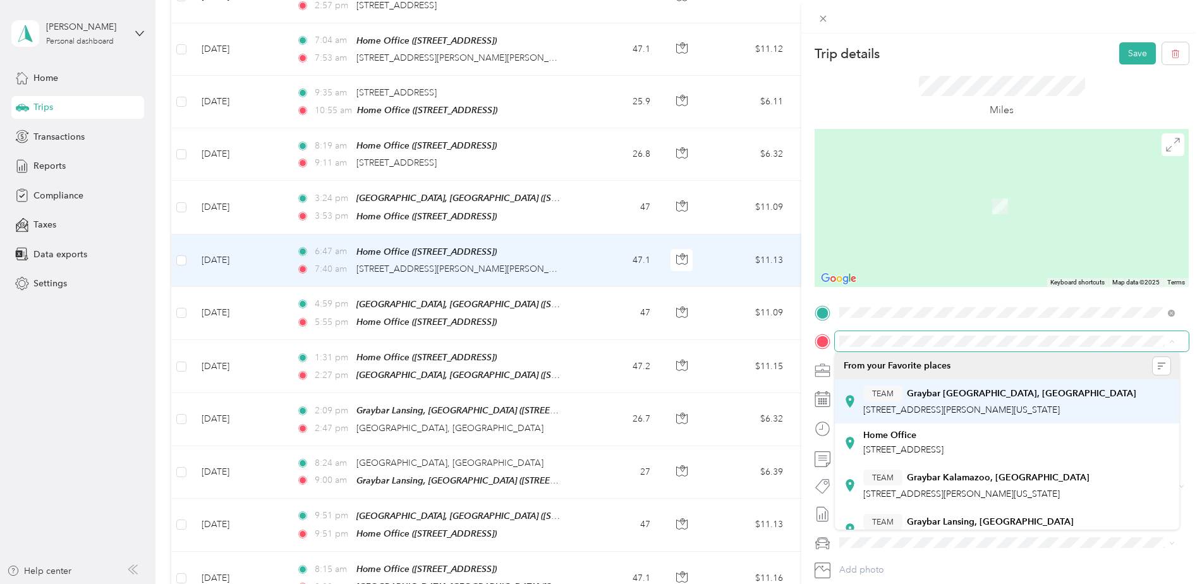
click at [1007, 405] on span "2204 Turner Avenue, 49544, Grand Rapids, Michigan" at bounding box center [961, 410] width 197 height 11
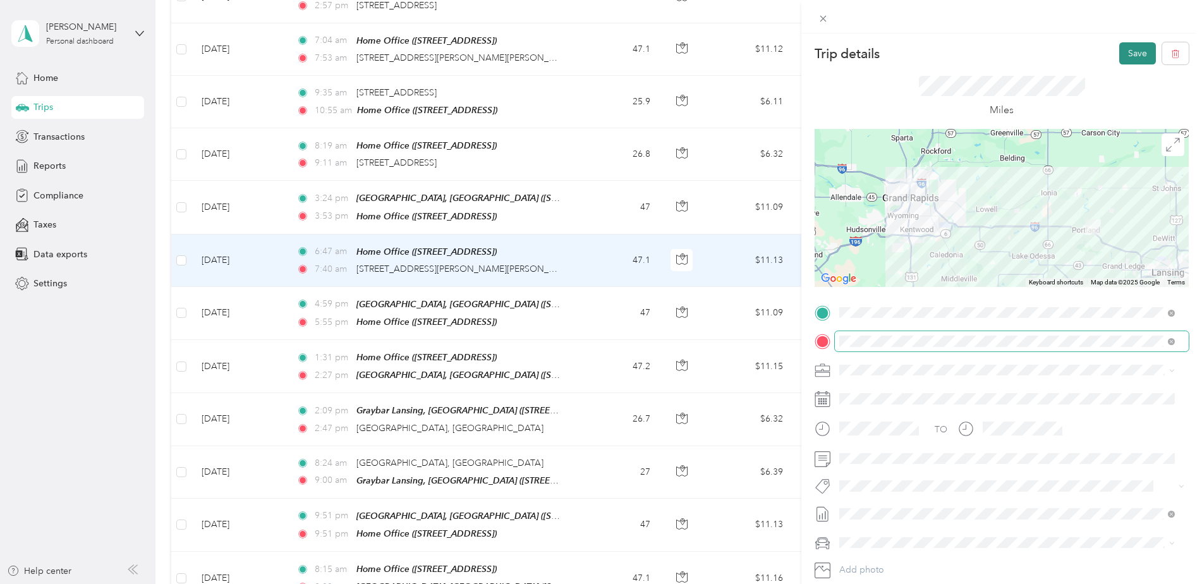
click at [1119, 58] on button "Save" at bounding box center [1137, 53] width 37 height 22
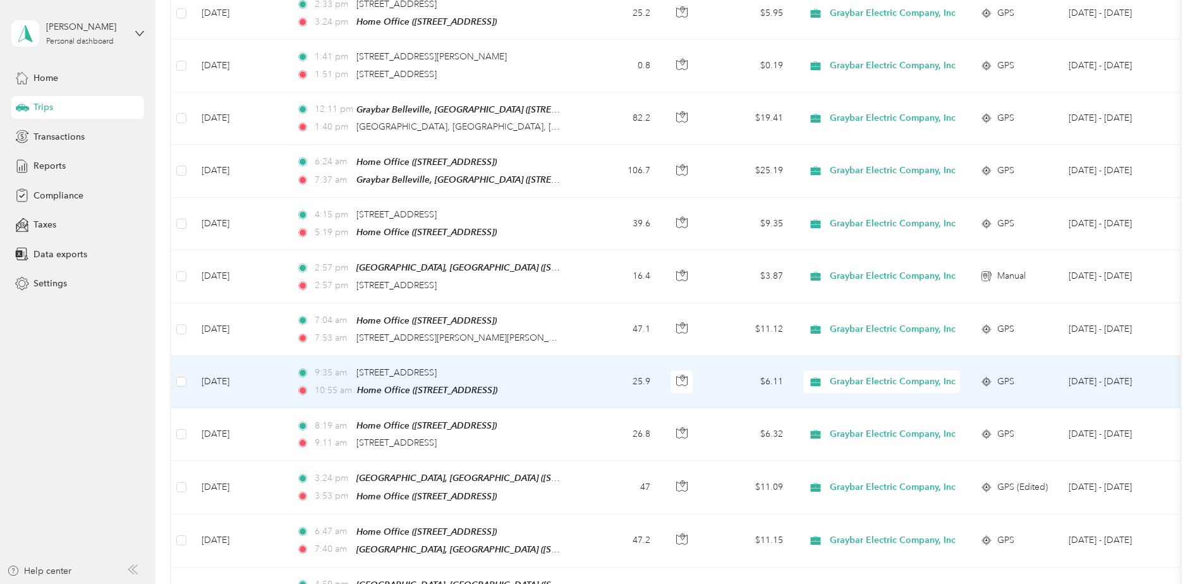
scroll to position [126, 0]
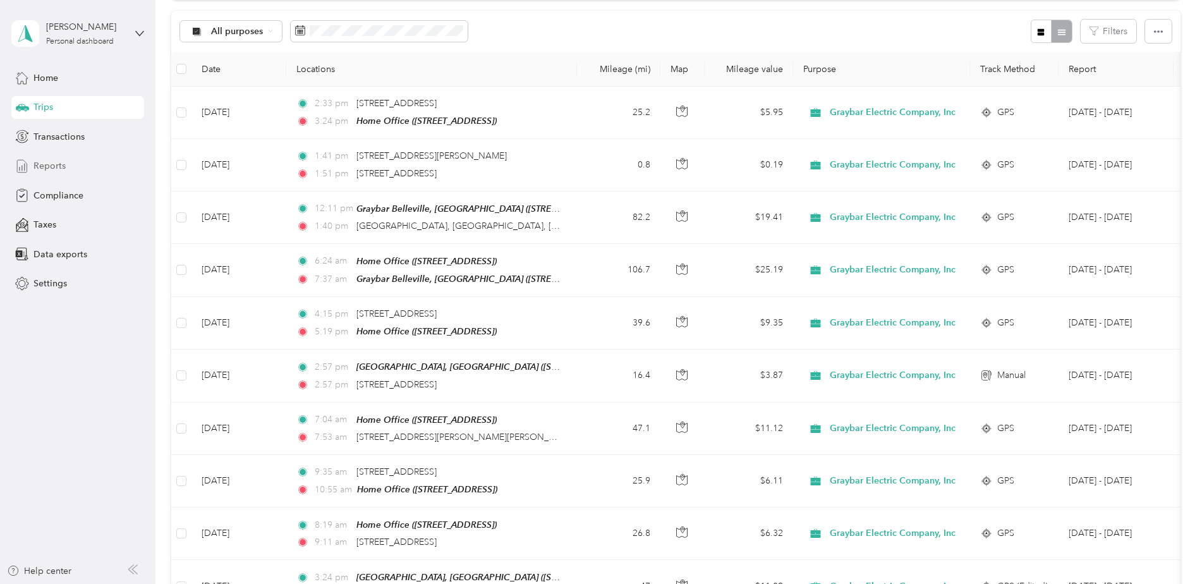
click at [56, 164] on span "Reports" at bounding box center [50, 165] width 32 height 13
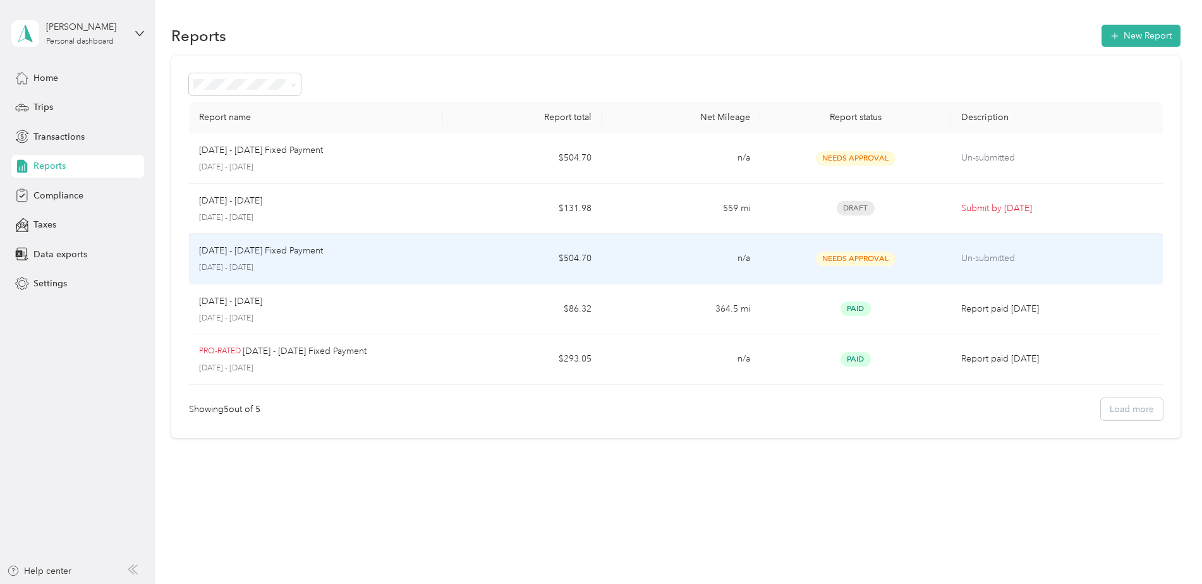
click at [924, 255] on div "Needs Approval" at bounding box center [856, 259] width 170 height 15
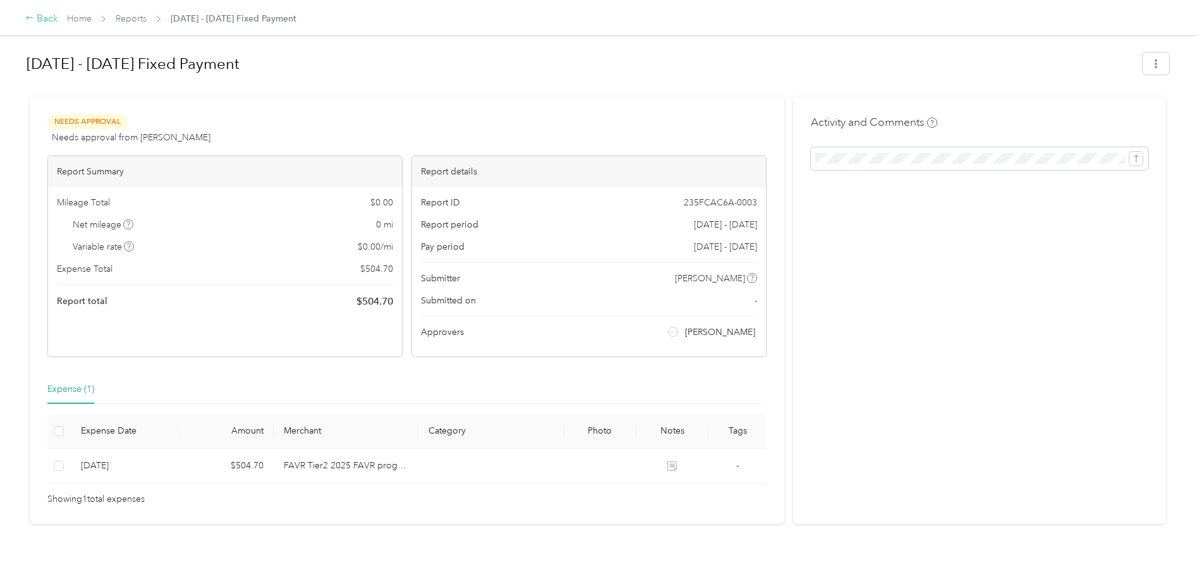
click at [44, 16] on div "Back" at bounding box center [41, 18] width 33 height 15
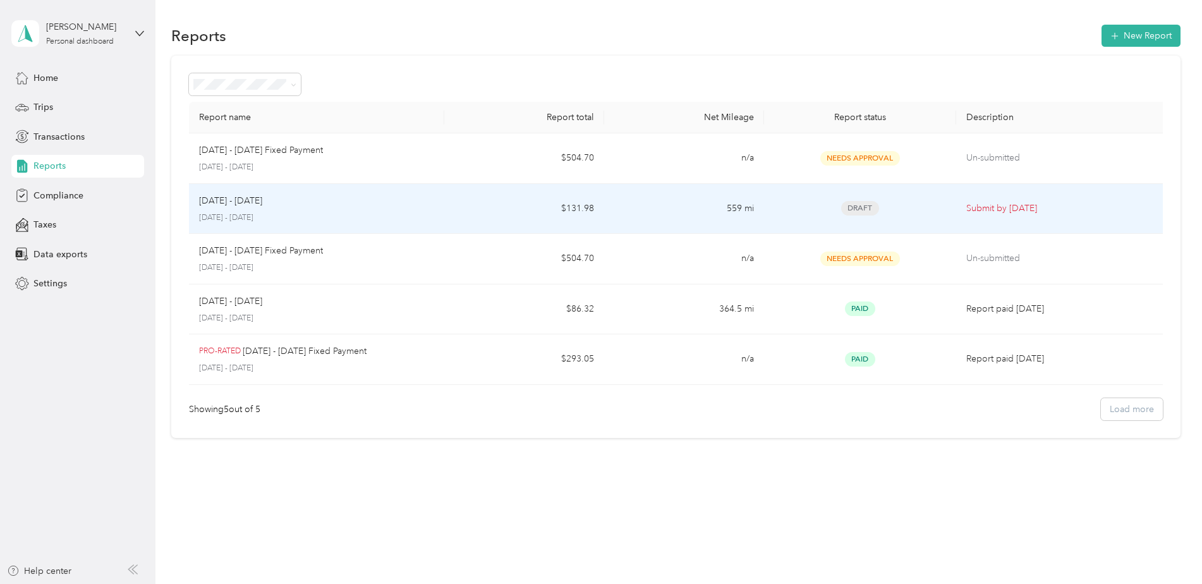
click at [405, 200] on div "Aug 1 - 31, 2025" at bounding box center [317, 201] width 236 height 14
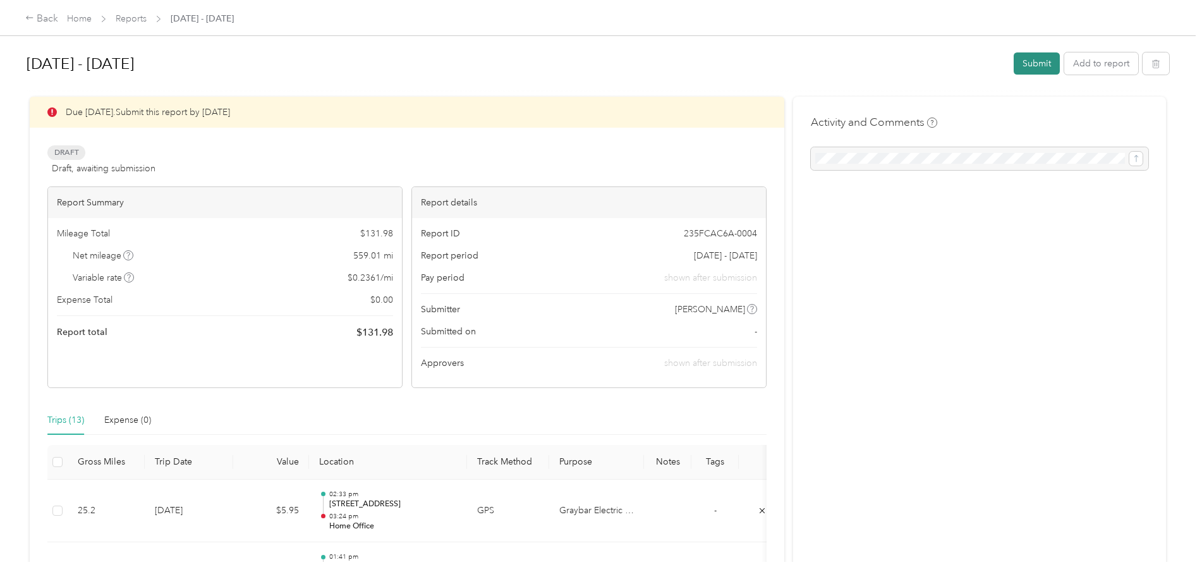
click at [1044, 68] on button "Submit" at bounding box center [1037, 63] width 46 height 22
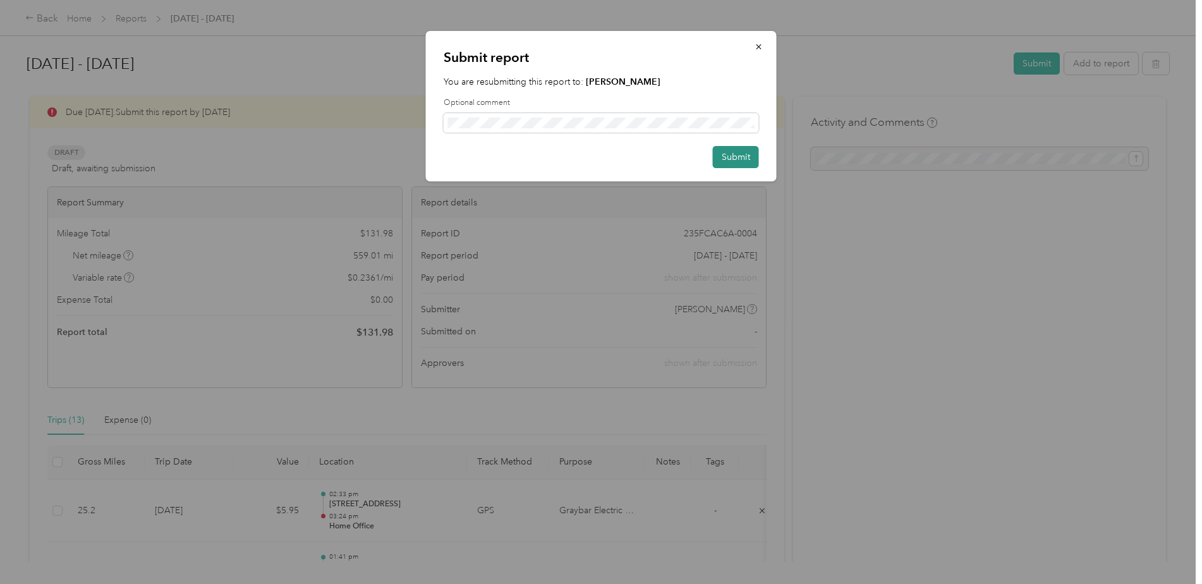
click at [733, 155] on button "Submit" at bounding box center [736, 157] width 46 height 22
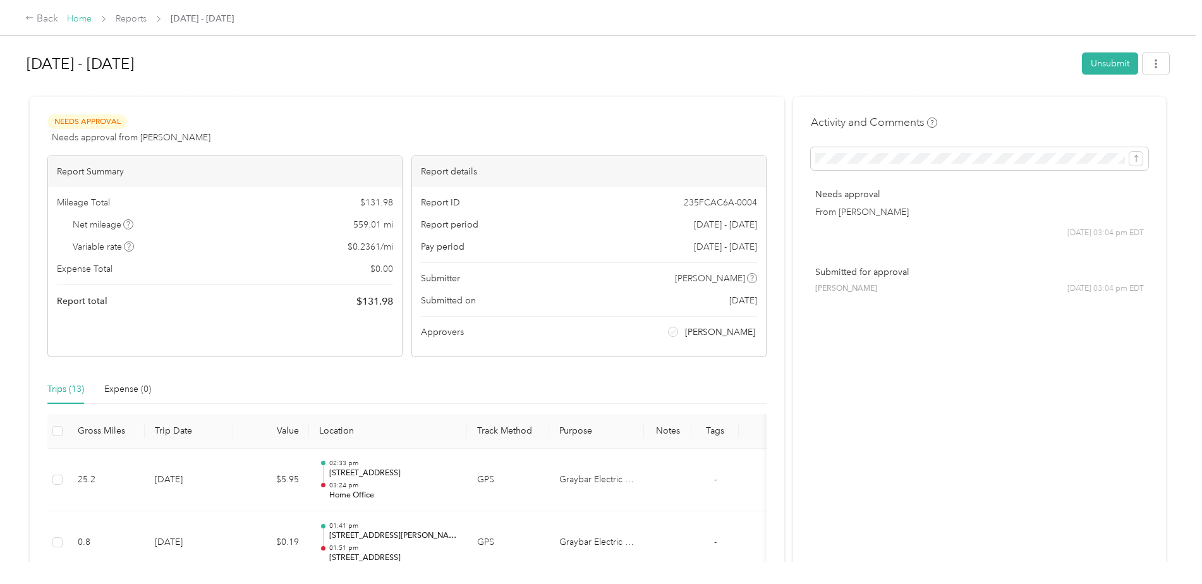
click at [83, 21] on link "Home" at bounding box center [79, 18] width 25 height 11
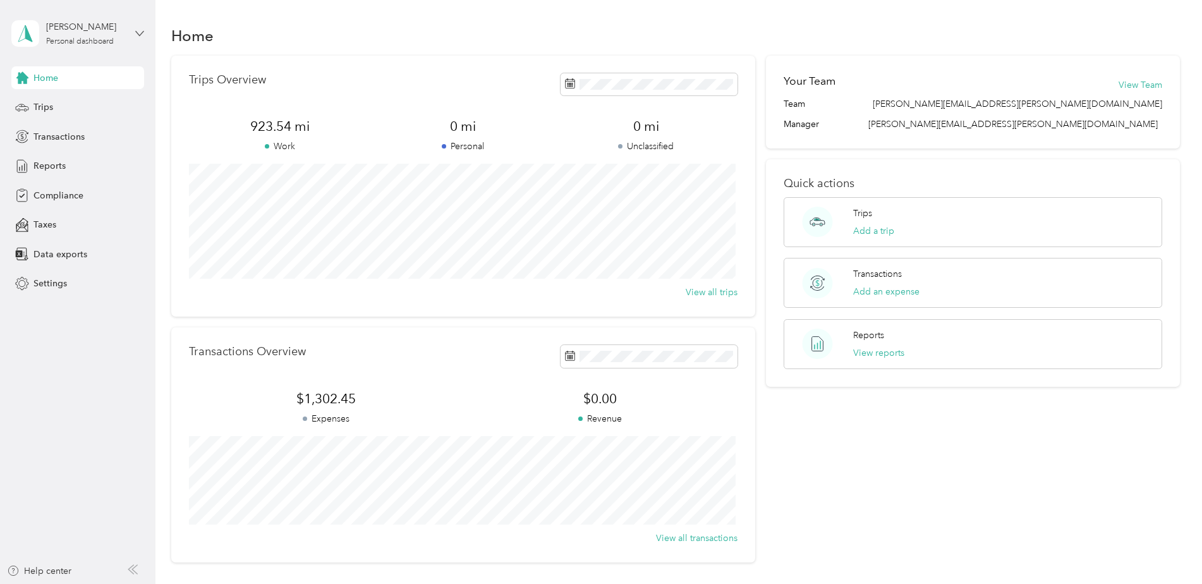
click at [138, 30] on icon at bounding box center [139, 33] width 9 height 9
click at [63, 104] on div "Log out" at bounding box center [47, 103] width 49 height 13
